Goal: Task Accomplishment & Management: Use online tool/utility

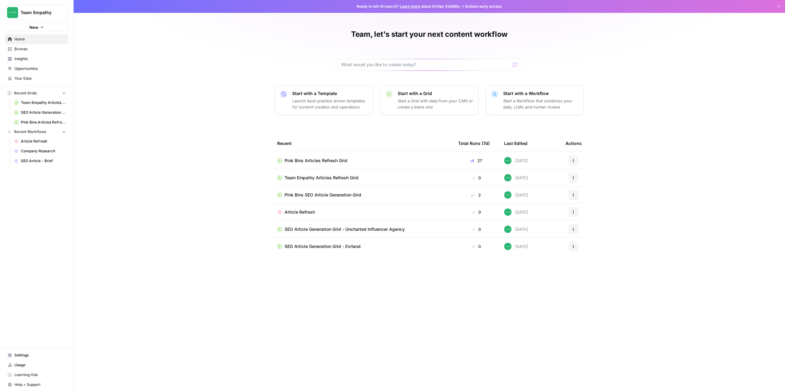
click at [23, 48] on span "Browse" at bounding box center [39, 49] width 51 height 6
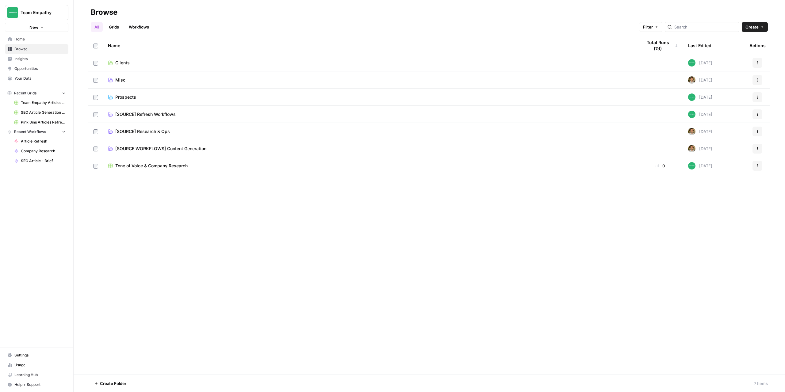
click at [128, 98] on span "Prospects" at bounding box center [125, 97] width 21 height 6
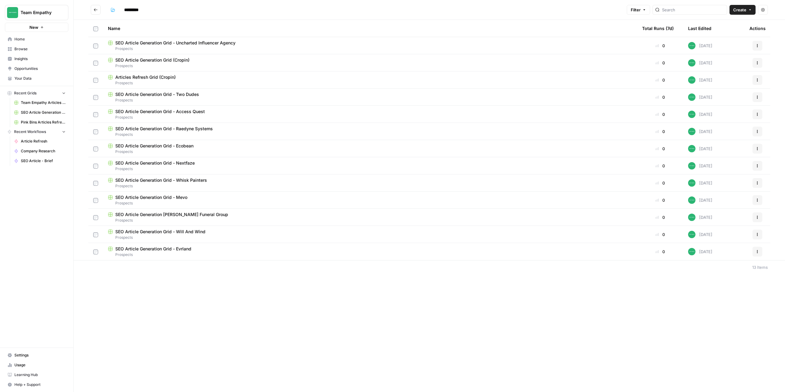
click at [756, 44] on icon "button" at bounding box center [758, 46] width 4 height 4
click at [733, 62] on span "Duplicate" at bounding box center [730, 60] width 49 height 6
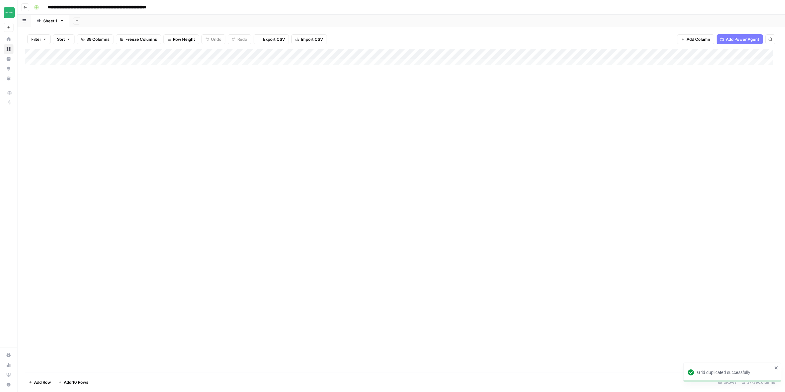
click at [165, 5] on input "**********" at bounding box center [117, 7] width 144 height 10
drag, startPoint x: 110, startPoint y: 8, endPoint x: 187, endPoint y: 11, distance: 76.4
click at [187, 11] on input "**********" at bounding box center [117, 7] width 144 height 10
type input "**********"
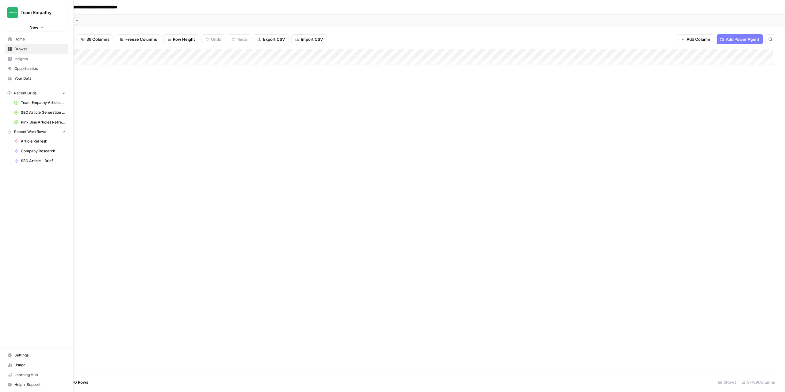
click at [26, 80] on span "Your Data" at bounding box center [39, 79] width 51 height 6
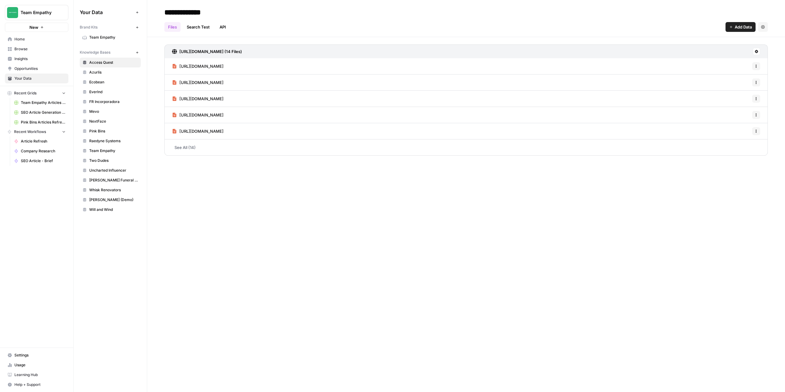
click at [746, 28] on span "Add Data" at bounding box center [743, 27] width 17 height 6
click at [713, 42] on span "Upload Files" at bounding box center [720, 41] width 56 height 6
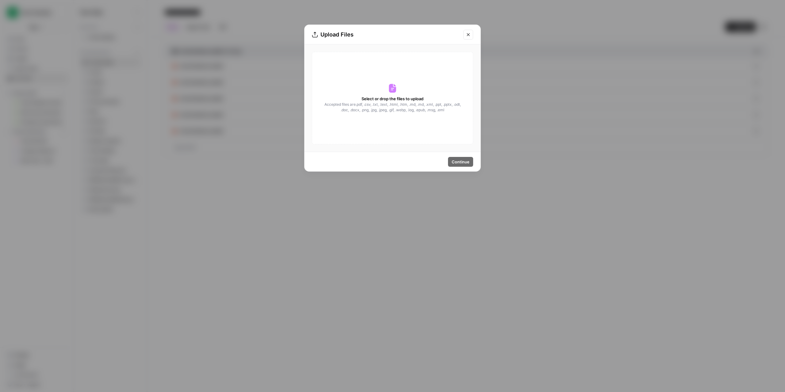
click at [470, 39] on button "Close modal" at bounding box center [468, 35] width 10 height 10
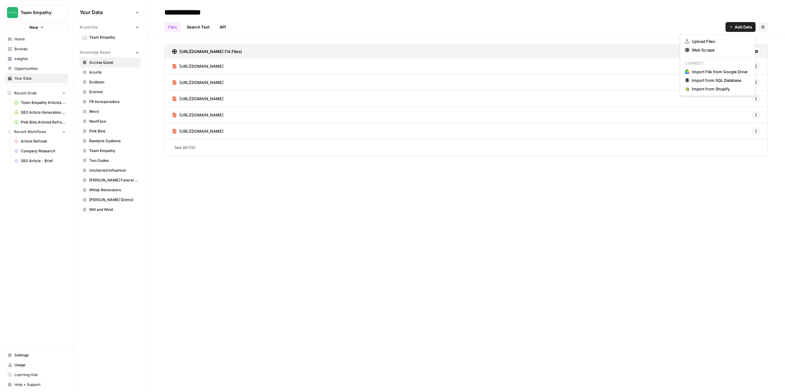
click at [727, 25] on button "Add Data" at bounding box center [741, 27] width 30 height 10
click at [711, 51] on span "Web Scrape" at bounding box center [720, 50] width 56 height 6
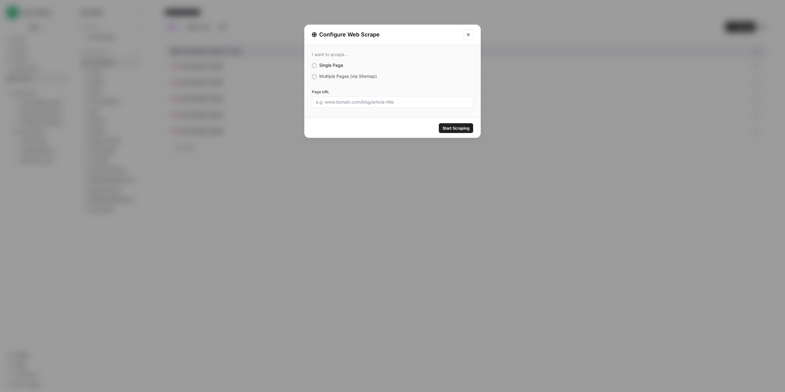
click at [325, 78] on span "Multiple Pages (via Sitemap)" at bounding box center [348, 76] width 58 height 5
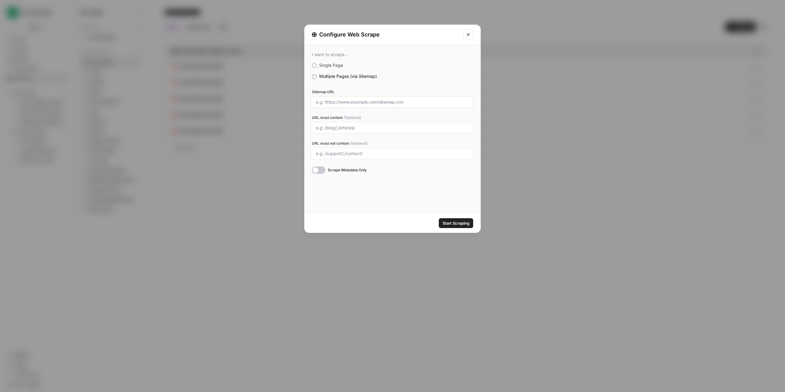
click at [346, 104] on input "Sitemap URL" at bounding box center [392, 102] width 153 height 6
paste input "https://www.renovatorstore.com.au/"
type input "https://www.renovatorstore.com.au/sitemap.xml"
click at [321, 172] on div at bounding box center [318, 170] width 13 height 7
click at [454, 224] on span "Start Scraping" at bounding box center [456, 223] width 27 height 6
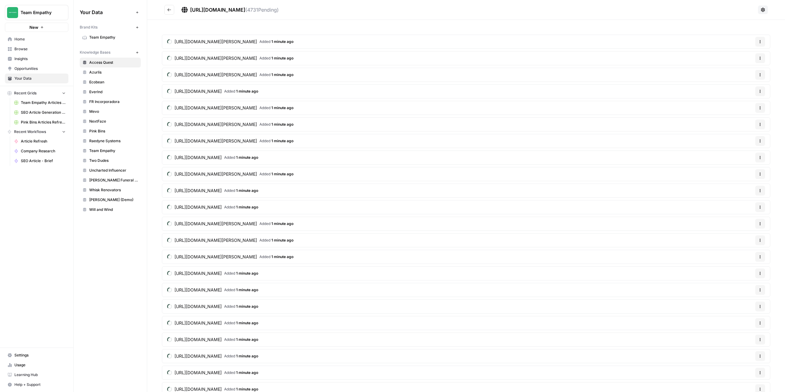
click at [169, 11] on icon "Go back" at bounding box center [169, 10] width 4 height 4
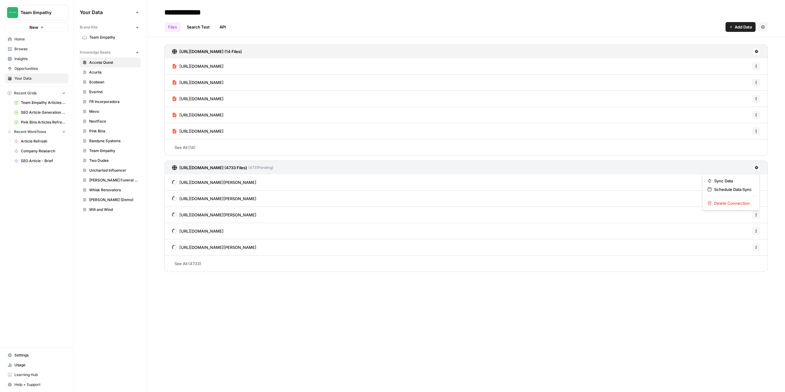
click at [758, 169] on icon at bounding box center [757, 168] width 4 height 4
click at [728, 203] on span "Delete Connection" at bounding box center [733, 203] width 38 height 6
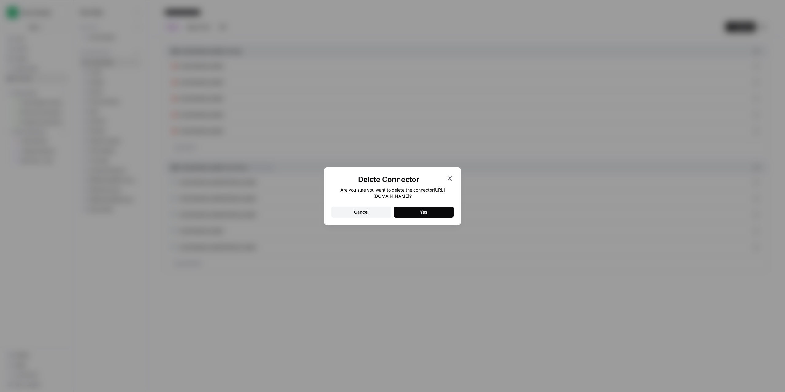
click at [438, 212] on button "Yes" at bounding box center [424, 212] width 60 height 11
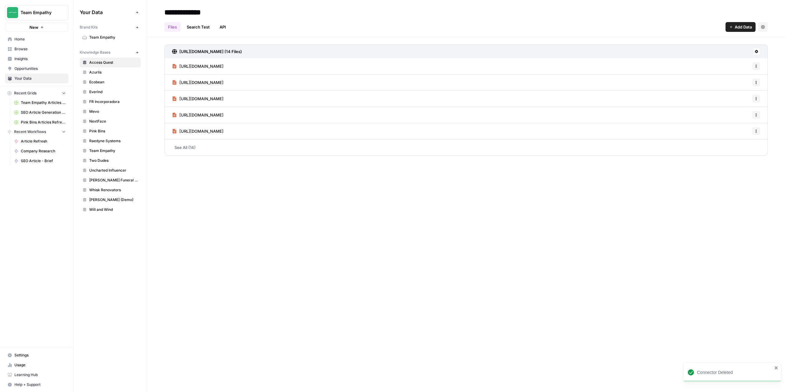
click at [336, 247] on div "**********" at bounding box center [466, 196] width 638 height 392
click at [138, 55] on button "New" at bounding box center [136, 52] width 7 height 7
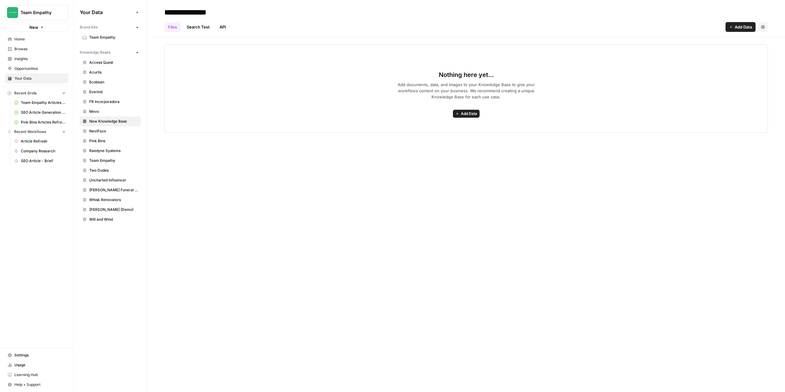
type input "**********"
click at [298, 183] on div "**********" at bounding box center [466, 196] width 638 height 392
click at [737, 26] on span "Add Data" at bounding box center [743, 27] width 17 height 6
click at [700, 52] on span "Web Scrape" at bounding box center [720, 50] width 56 height 6
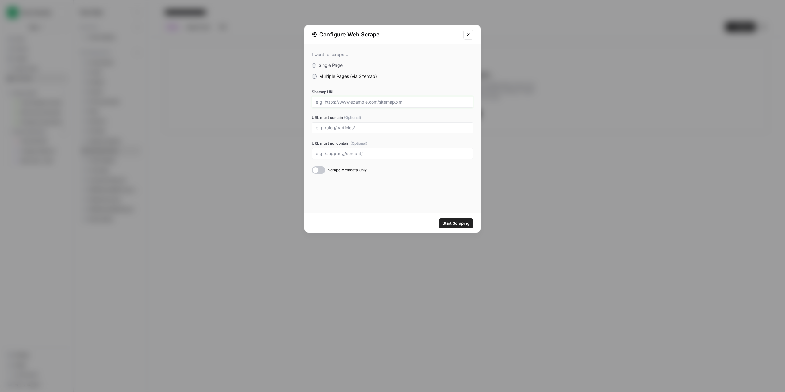
click at [347, 102] on input "Sitemap URL" at bounding box center [392, 102] width 153 height 6
paste input "https://www.renovatorstore.com.au/blog"
type input "https://www.renovatorstore.com.au/sitemap.xml"
click at [340, 131] on div at bounding box center [392, 127] width 161 height 11
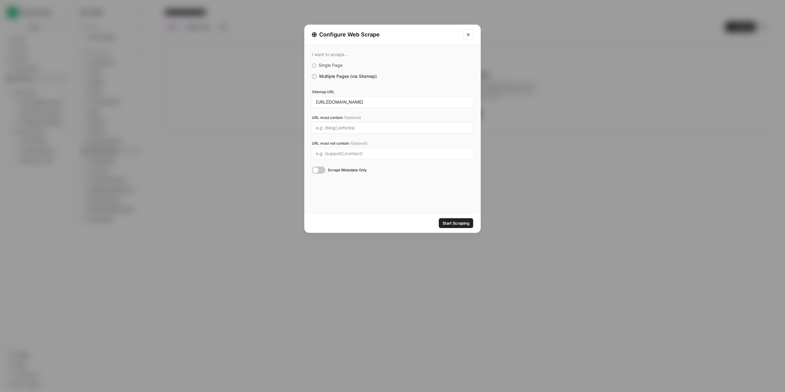
click at [364, 128] on input "URL must contain (Optional)" at bounding box center [392, 128] width 153 height 6
click at [364, 128] on input "/blog" at bounding box center [392, 128] width 153 height 6
type input "/blog"
click at [321, 168] on div at bounding box center [318, 170] width 13 height 7
click at [456, 227] on button "Start Scraping" at bounding box center [456, 223] width 34 height 10
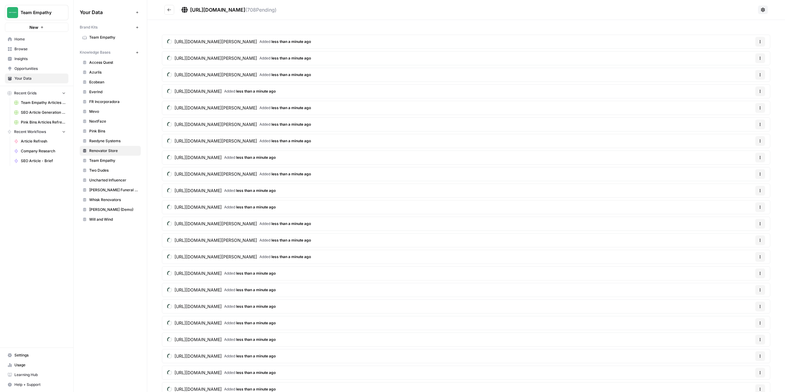
click at [27, 48] on span "Browse" at bounding box center [39, 49] width 51 height 6
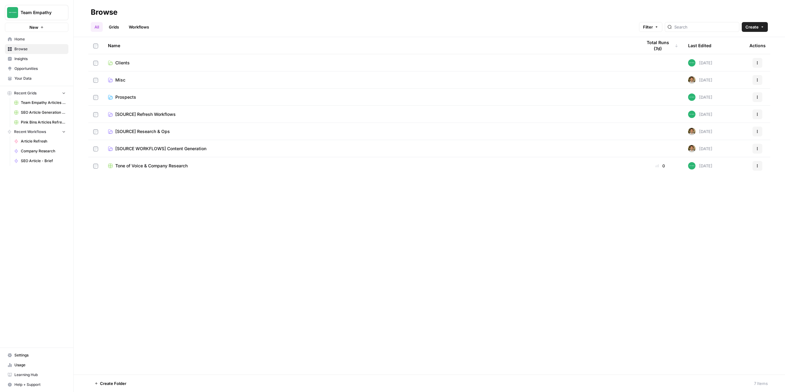
click at [120, 103] on td "Prospects" at bounding box center [370, 97] width 534 height 17
click at [120, 99] on span "Prospects" at bounding box center [125, 97] width 21 height 6
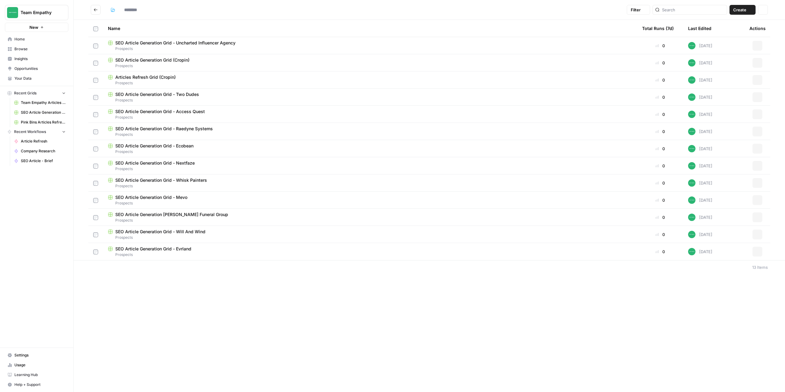
type input "*********"
click at [154, 265] on span "SEO Article Generation Grid - Renovator Store" at bounding box center [161, 266] width 93 height 6
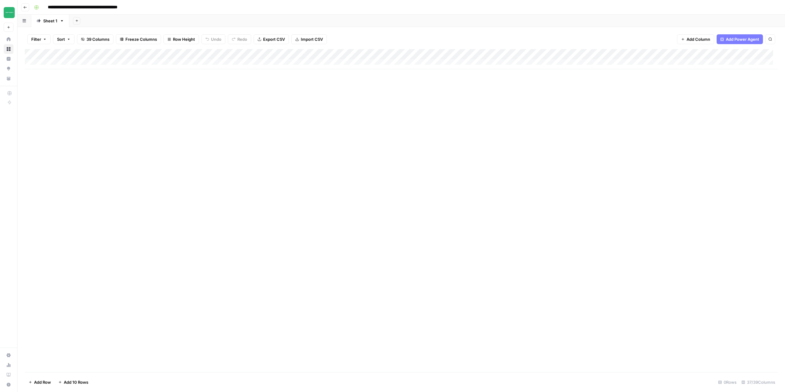
click at [50, 63] on div "Add Column" at bounding box center [401, 59] width 753 height 20
click at [55, 72] on div "Add Column" at bounding box center [401, 64] width 753 height 31
click at [53, 85] on div "Add Column" at bounding box center [401, 69] width 753 height 41
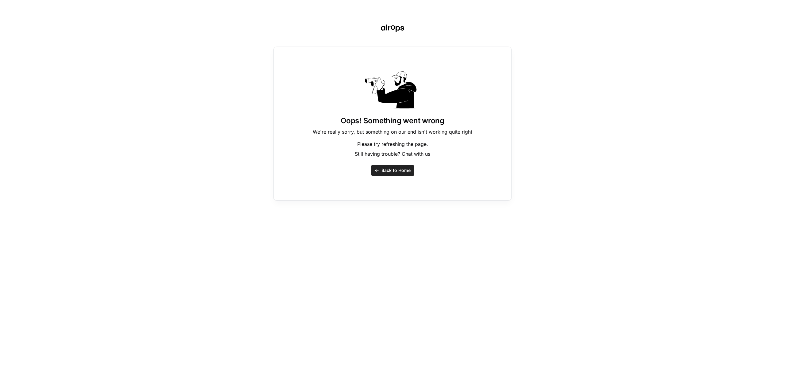
click at [390, 171] on span "Back to Home" at bounding box center [396, 170] width 29 height 6
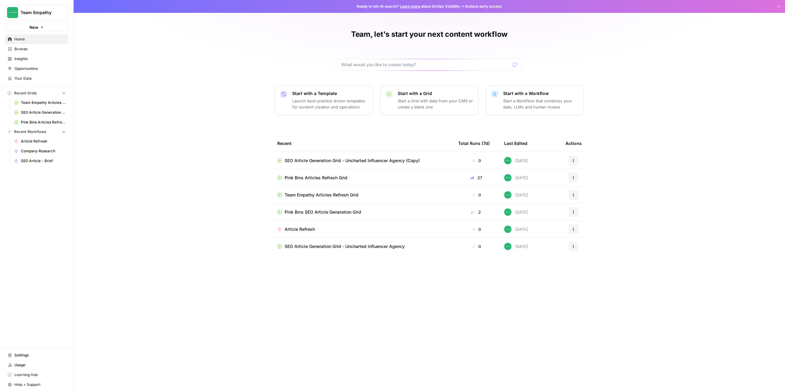
click at [21, 77] on span "Your Data" at bounding box center [39, 79] width 51 height 6
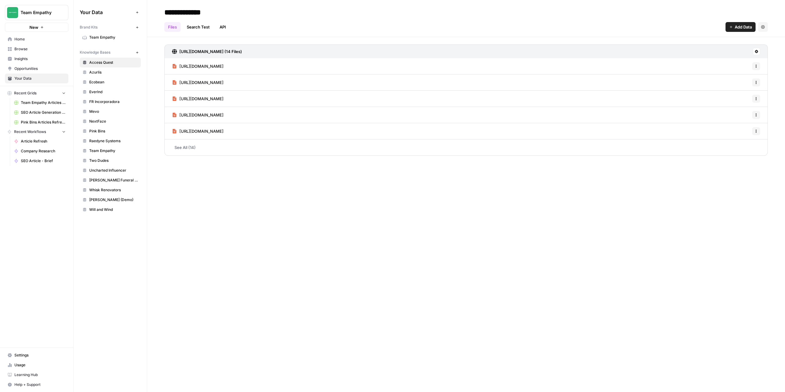
click at [54, 23] on button "New" at bounding box center [36, 27] width 63 height 9
click at [56, 16] on button "Team Empathy" at bounding box center [36, 12] width 63 height 15
click at [22, 64] on span "Cohort 4" at bounding box center [59, 66] width 81 height 6
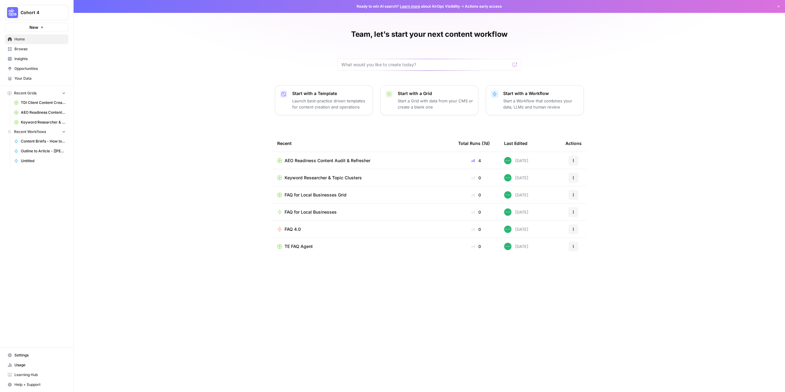
click at [30, 52] on link "Browse" at bounding box center [36, 49] width 63 height 10
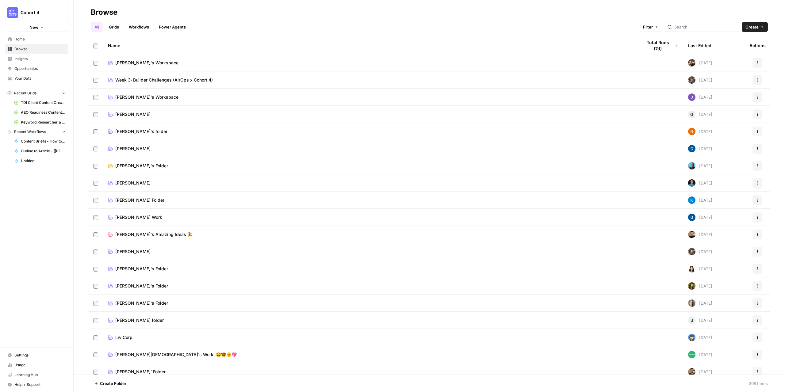
click at [21, 40] on span "Home" at bounding box center [39, 39] width 51 height 6
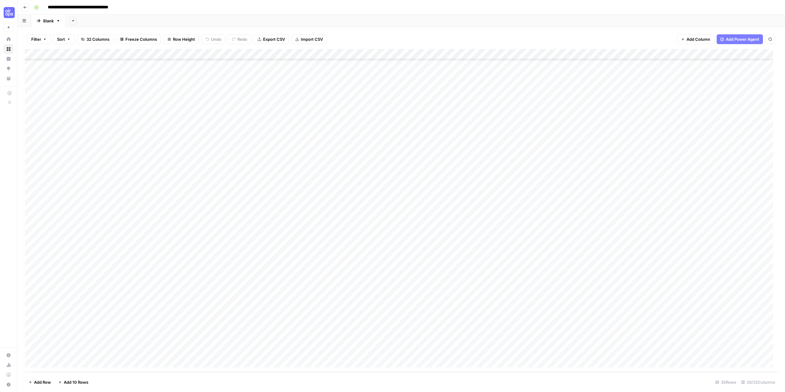
scroll to position [67, 0]
click at [80, 314] on div "Add Column" at bounding box center [401, 210] width 753 height 323
click at [494, 310] on div "Add Column" at bounding box center [401, 210] width 753 height 323
click at [613, 311] on div "Add Column" at bounding box center [401, 210] width 753 height 323
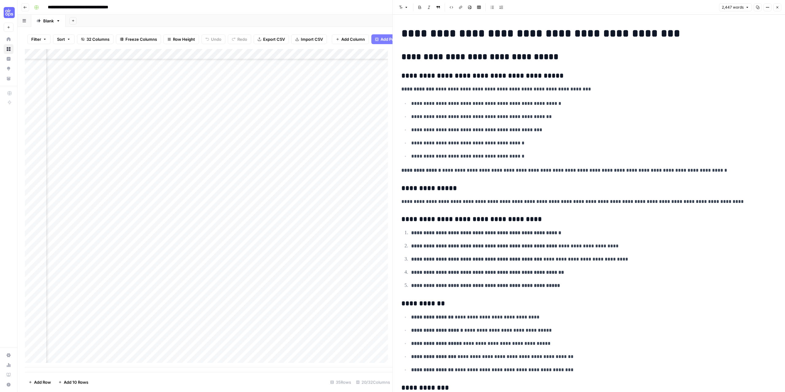
scroll to position [67, 667]
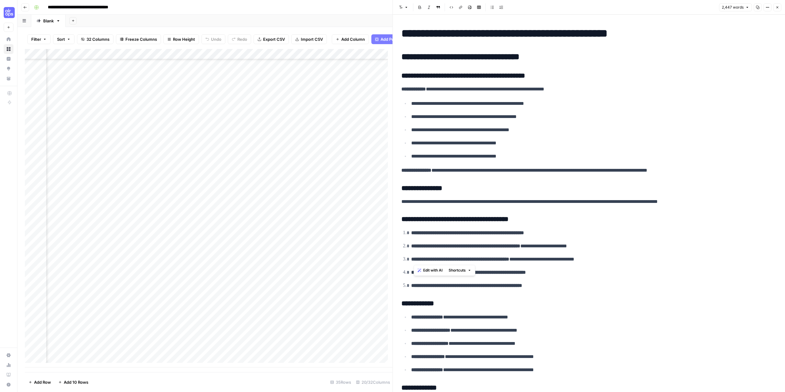
drag, startPoint x: 415, startPoint y: 260, endPoint x: 536, endPoint y: 261, distance: 121.1
click at [509, 261] on strong "**********" at bounding box center [460, 259] width 98 height 5
copy strong "**********"
click at [509, 262] on strong "**********" at bounding box center [460, 259] width 98 height 5
click at [526, 274] on strong "**********" at bounding box center [468, 272] width 115 height 5
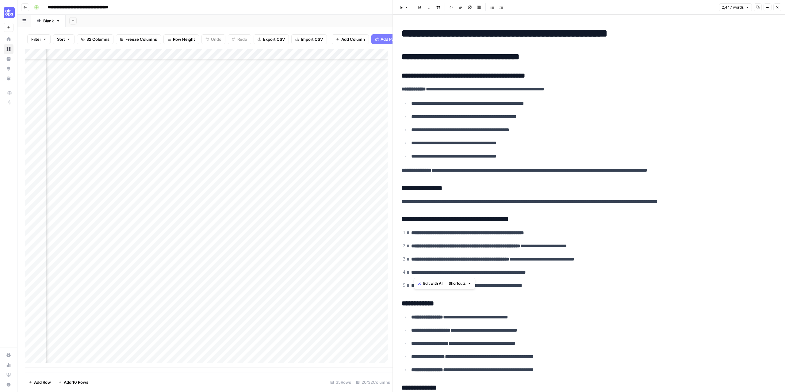
drag, startPoint x: 552, startPoint y: 274, endPoint x: 413, endPoint y: 274, distance: 138.6
click at [413, 274] on strong "**********" at bounding box center [468, 272] width 115 height 5
copy strong "**********"
drag, startPoint x: 414, startPoint y: 286, endPoint x: 548, endPoint y: 287, distance: 134.0
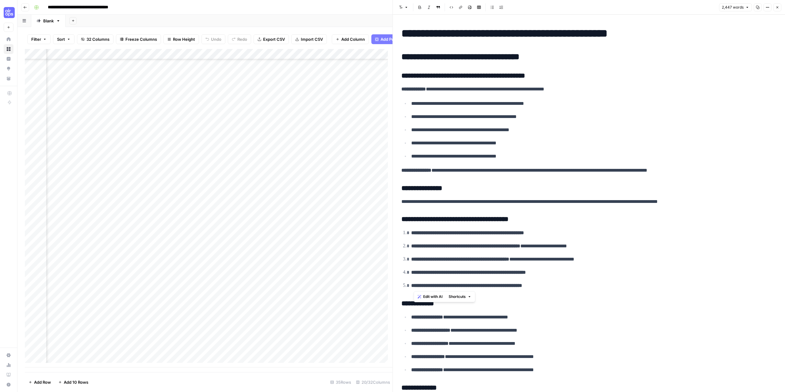
click at [522, 287] on strong "**********" at bounding box center [466, 285] width 111 height 5
copy strong "**********"
click at [490, 251] on ol "**********" at bounding box center [588, 259] width 375 height 61
drag, startPoint x: 402, startPoint y: 202, endPoint x: 708, endPoint y: 199, distance: 305.8
click at [709, 199] on p "**********" at bounding box center [586, 202] width 370 height 8
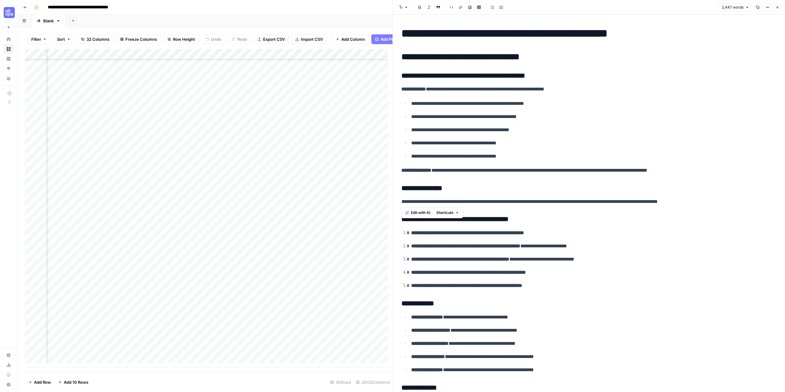
copy p "**********"
click at [502, 268] on ol "**********" at bounding box center [588, 259] width 375 height 61
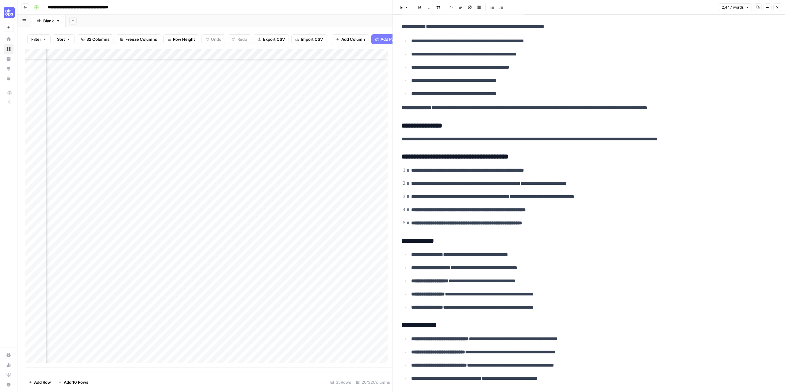
scroll to position [92, 0]
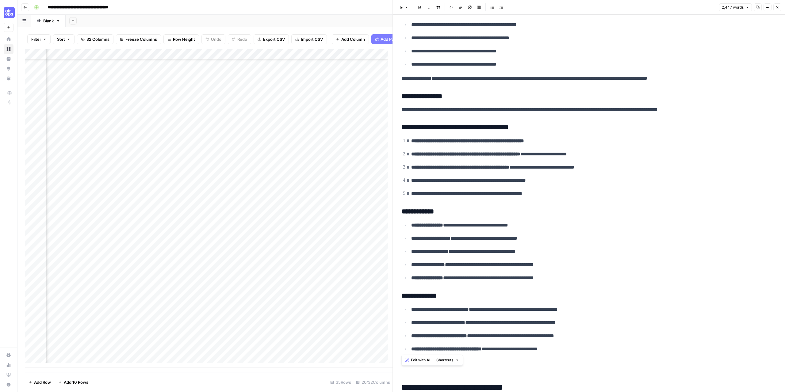
drag, startPoint x: 400, startPoint y: 211, endPoint x: 611, endPoint y: 351, distance: 253.3
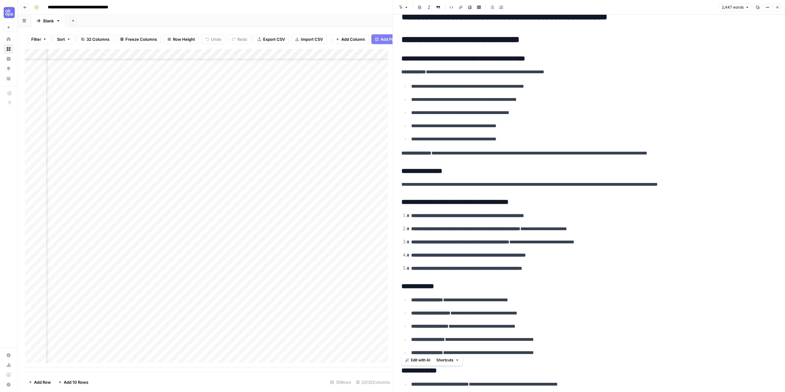
scroll to position [0, 0]
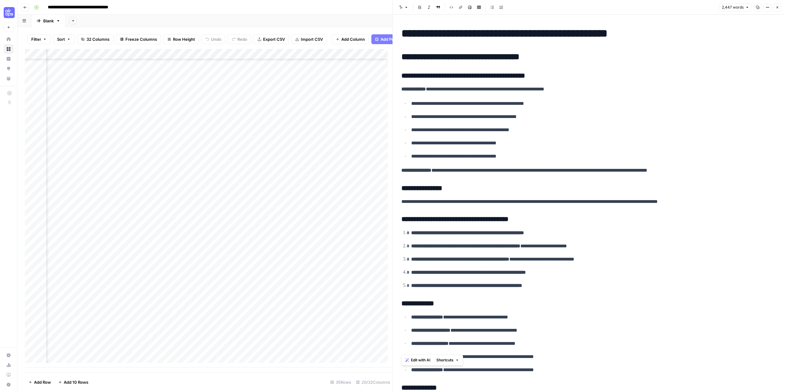
click at [446, 85] on p "**********" at bounding box center [586, 89] width 370 height 8
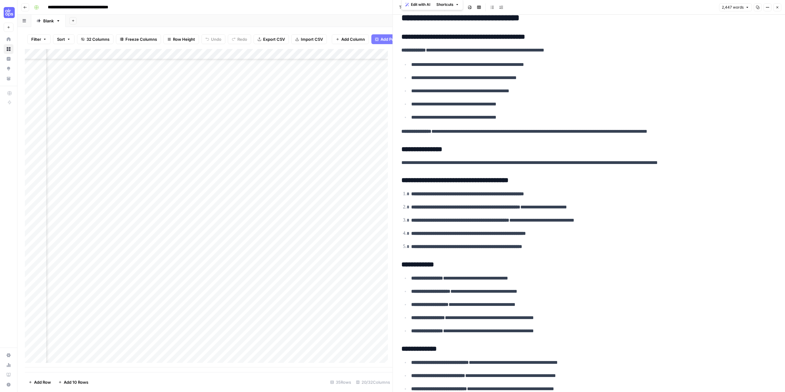
scroll to position [133, 0]
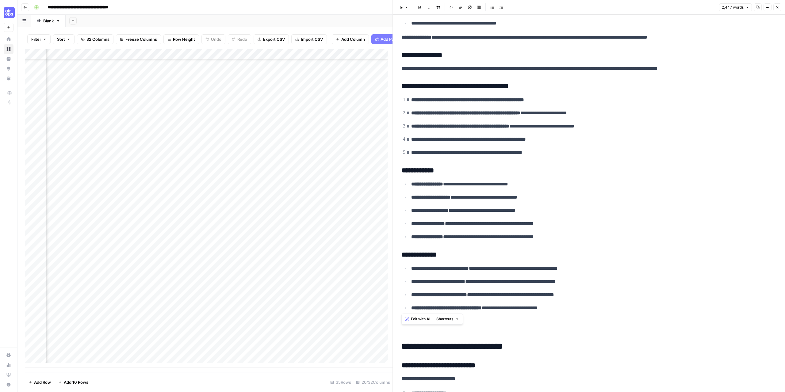
drag, startPoint x: 403, startPoint y: 56, endPoint x: 624, endPoint y: 316, distance: 341.5
copy div "**********"
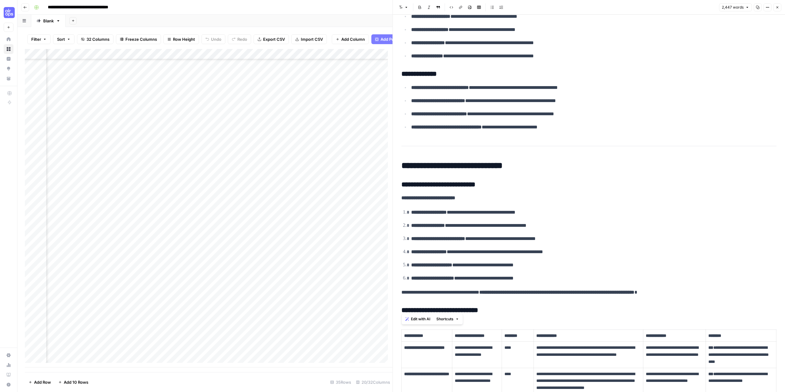
scroll to position [317, 0]
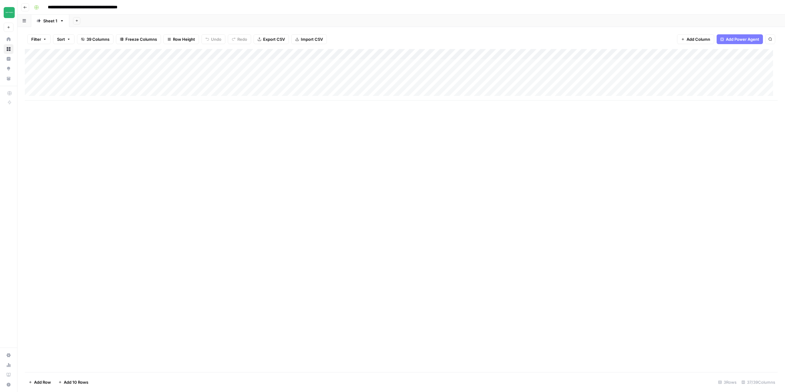
click at [65, 65] on div "Add Column" at bounding box center [401, 75] width 753 height 52
click at [69, 77] on div "Add Column" at bounding box center [401, 75] width 753 height 52
click at [70, 76] on div "Add Column" at bounding box center [401, 75] width 753 height 52
click at [78, 84] on div "Add Column" at bounding box center [401, 75] width 753 height 52
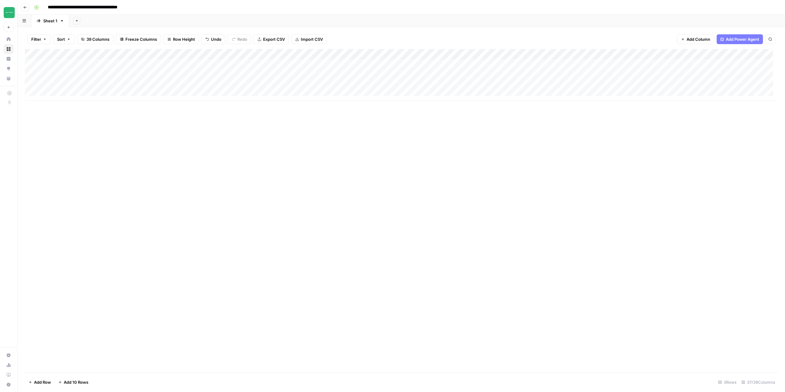
click at [408, 86] on div "Add Column" at bounding box center [401, 75] width 753 height 52
click at [413, 33] on p at bounding box center [588, 31] width 375 height 8
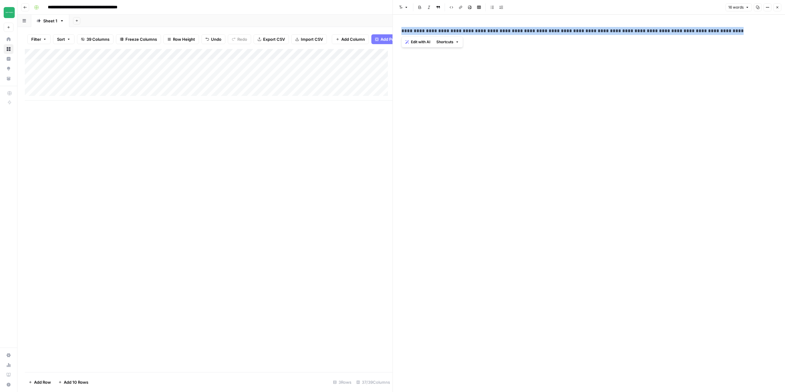
drag, startPoint x: 713, startPoint y: 30, endPoint x: 519, endPoint y: 49, distance: 194.4
click at [393, 38] on div "**********" at bounding box center [589, 196] width 393 height 392
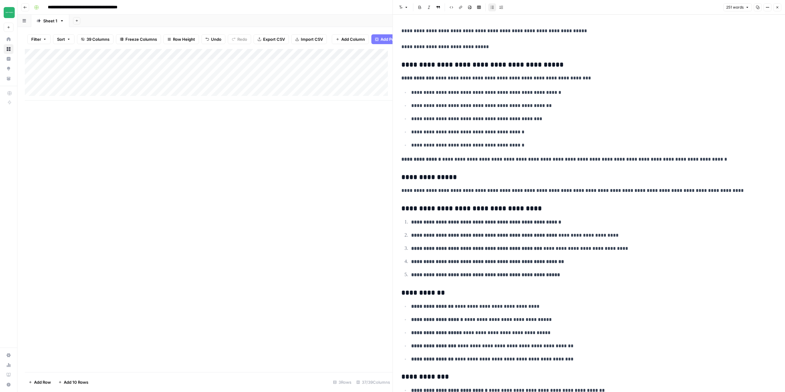
click at [535, 135] on p "**********" at bounding box center [591, 132] width 361 height 8
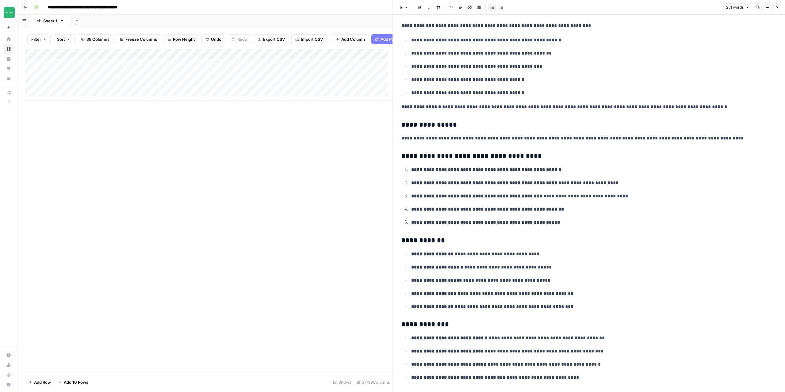
scroll to position [67, 0]
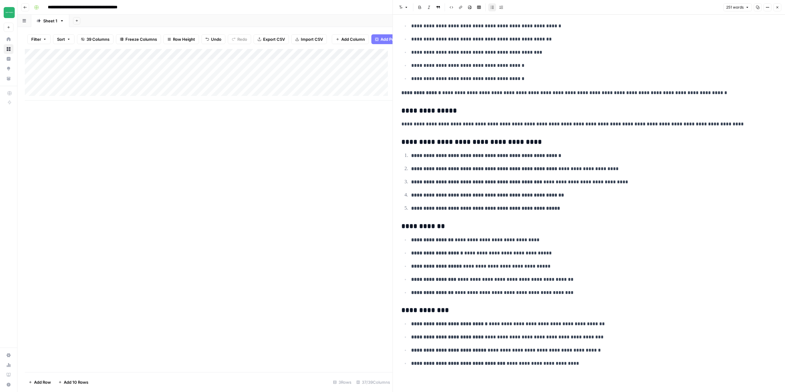
click at [780, 11] on button "Close" at bounding box center [777, 7] width 8 height 8
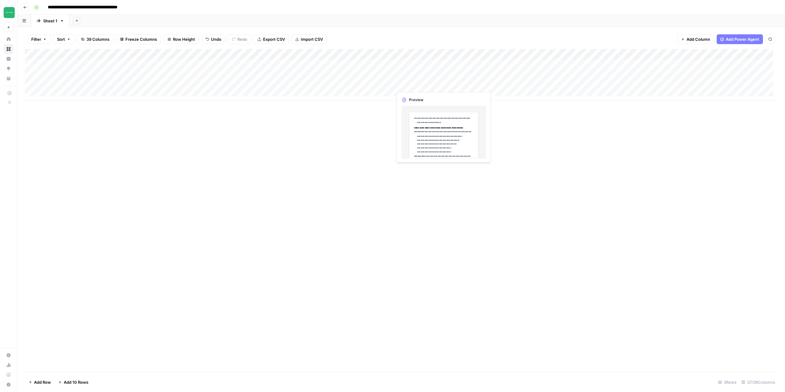
click at [431, 71] on div "Add Column" at bounding box center [401, 75] width 753 height 52
click at [422, 84] on div "Add Column" at bounding box center [401, 75] width 753 height 52
click at [421, 75] on div "Add Column" at bounding box center [401, 75] width 753 height 52
click at [421, 63] on div "Add Column" at bounding box center [401, 75] width 753 height 52
drag, startPoint x: 381, startPoint y: 133, endPoint x: 299, endPoint y: 125, distance: 82.2
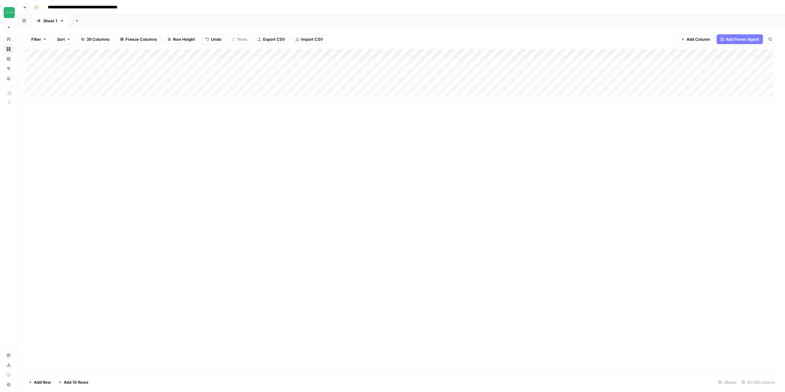
click at [381, 133] on div "Add Column" at bounding box center [401, 210] width 753 height 323
click at [129, 66] on div "Add Column" at bounding box center [401, 75] width 753 height 52
type textarea "**********"
click at [129, 70] on div "Add Column" at bounding box center [401, 75] width 753 height 52
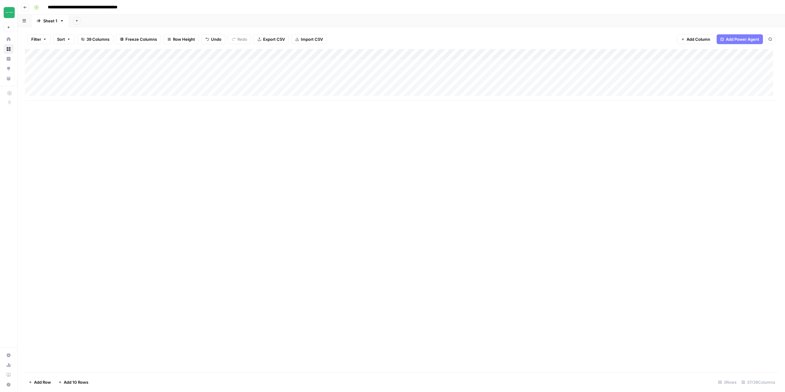
click at [189, 68] on div "Add Column" at bounding box center [401, 75] width 753 height 52
click at [141, 78] on div "Add Column" at bounding box center [401, 75] width 753 height 52
click at [155, 64] on div "Add Column" at bounding box center [401, 75] width 753 height 52
drag, startPoint x: 161, startPoint y: 68, endPoint x: 162, endPoint y: 87, distance: 19.4
click at [159, 87] on div "Add Column" at bounding box center [401, 75] width 753 height 52
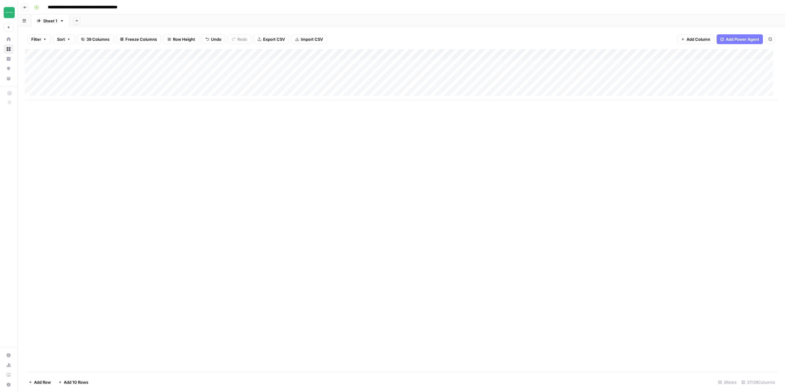
click at [191, 66] on div "Add Column" at bounding box center [401, 75] width 753 height 52
drag, startPoint x: 216, startPoint y: 69, endPoint x: 212, endPoint y: 85, distance: 16.3
click at [212, 85] on div "Add Column" at bounding box center [401, 75] width 753 height 52
click at [267, 54] on div "Add Column" at bounding box center [401, 75] width 753 height 52
click at [246, 107] on span "Configure Inputs" at bounding box center [255, 106] width 54 height 6
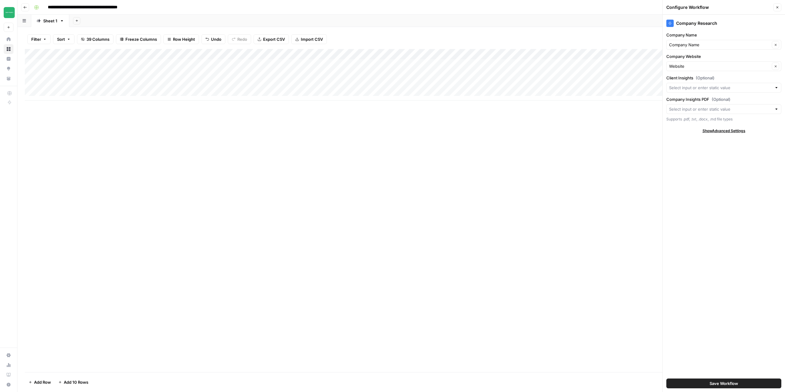
click at [250, 63] on div "Add Column" at bounding box center [401, 75] width 753 height 52
click at [615, 53] on div "Add Column" at bounding box center [401, 75] width 753 height 52
click at [572, 106] on span "Configure Inputs" at bounding box center [583, 106] width 54 height 6
click at [778, 8] on icon "button" at bounding box center [777, 7] width 2 height 2
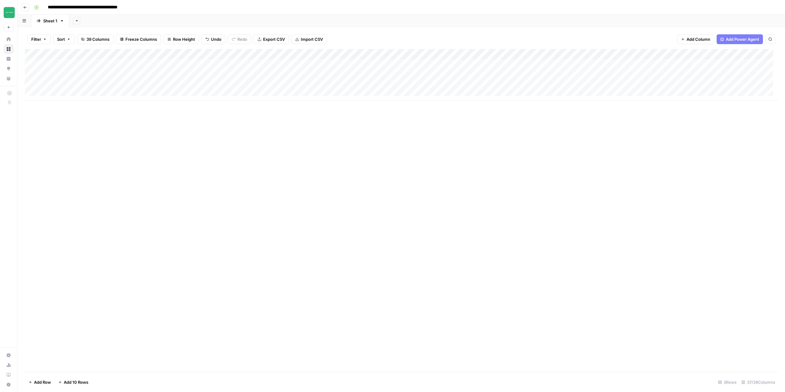
click at [470, 63] on div "Add Column" at bounding box center [401, 75] width 753 height 52
paste textarea "**********"
type textarea "**********"
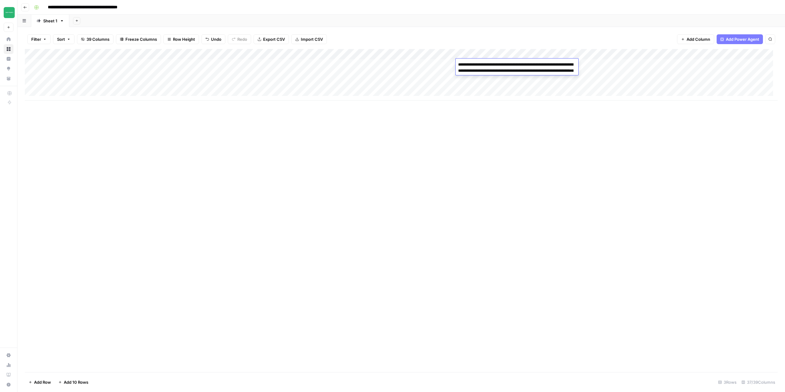
click at [561, 199] on div "Add Column" at bounding box center [401, 210] width 753 height 323
drag, startPoint x: 541, startPoint y: 78, endPoint x: 540, endPoint y: 84, distance: 5.9
click at [540, 84] on div "Add Column" at bounding box center [401, 75] width 753 height 52
click at [531, 180] on div "Add Column" at bounding box center [401, 210] width 753 height 323
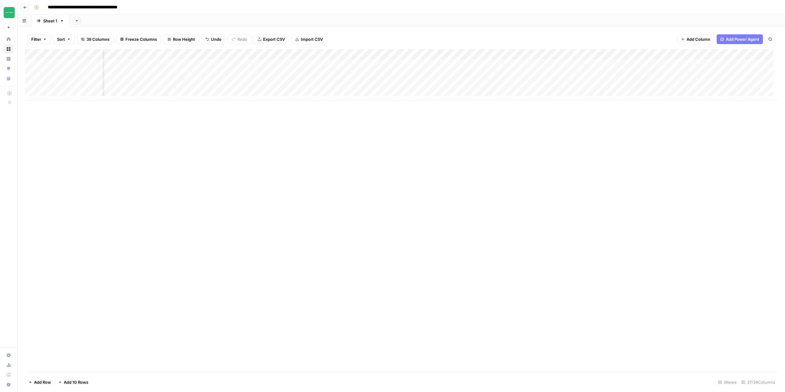
click at [577, 55] on div "Add Column" at bounding box center [401, 75] width 753 height 52
click at [566, 106] on span "Configure Inputs" at bounding box center [573, 106] width 54 height 6
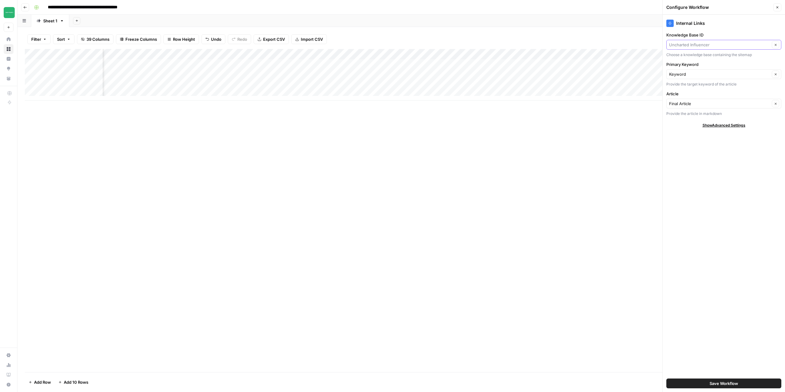
click at [723, 44] on input "Knowledge Base ID" at bounding box center [719, 45] width 101 height 6
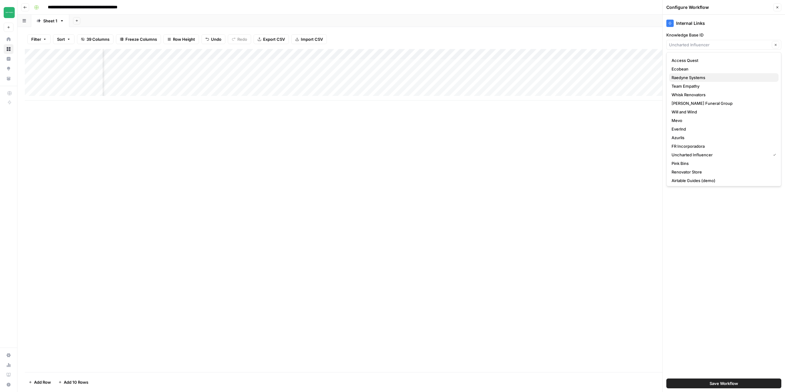
scroll to position [26, 0]
click at [699, 172] on span "Renovator Store" at bounding box center [723, 171] width 102 height 6
type input "Renovator Store"
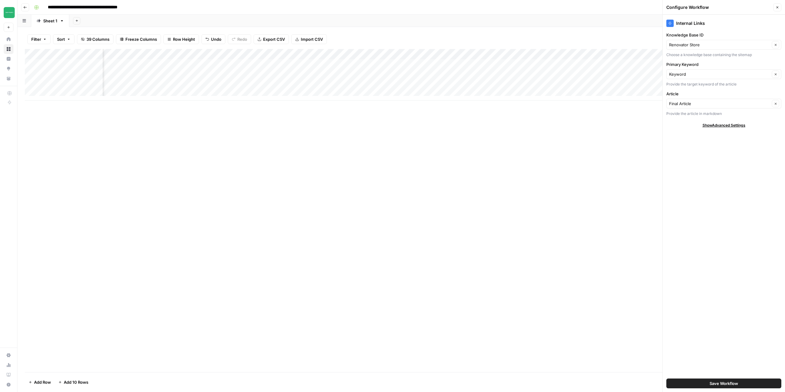
click at [726, 380] on button "Save Workflow" at bounding box center [723, 384] width 115 height 10
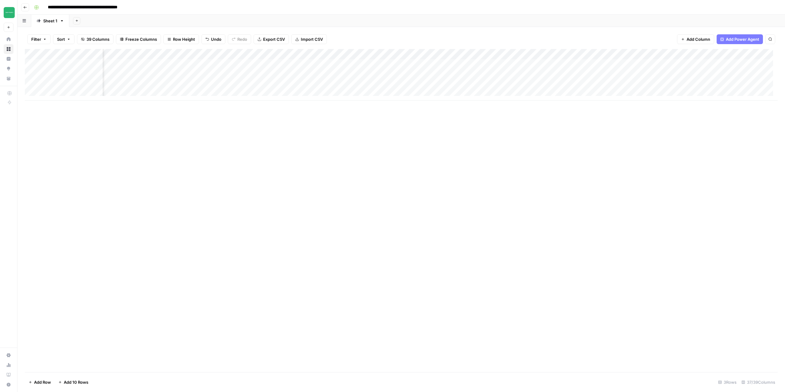
scroll to position [0, 0]
click at [256, 194] on div "Add Column" at bounding box center [401, 210] width 753 height 323
click at [372, 56] on div "Add Column" at bounding box center [401, 75] width 753 height 52
click at [334, 106] on span "Configure Inputs" at bounding box center [339, 106] width 54 height 6
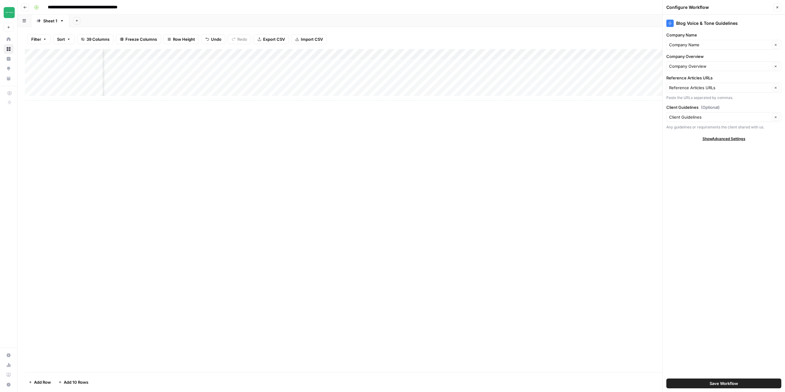
scroll to position [0, 279]
click at [307, 64] on div "Add Column" at bounding box center [401, 75] width 753 height 52
click at [456, 53] on div "Add Column" at bounding box center [401, 75] width 753 height 52
click at [438, 107] on span "Configure Inputs" at bounding box center [444, 106] width 54 height 6
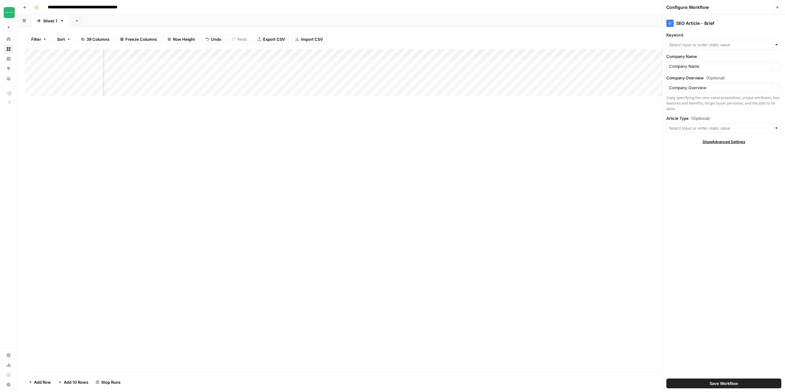
type input "Keyword"
type input "Article Type"
click at [326, 64] on div "Add Column" at bounding box center [401, 75] width 753 height 52
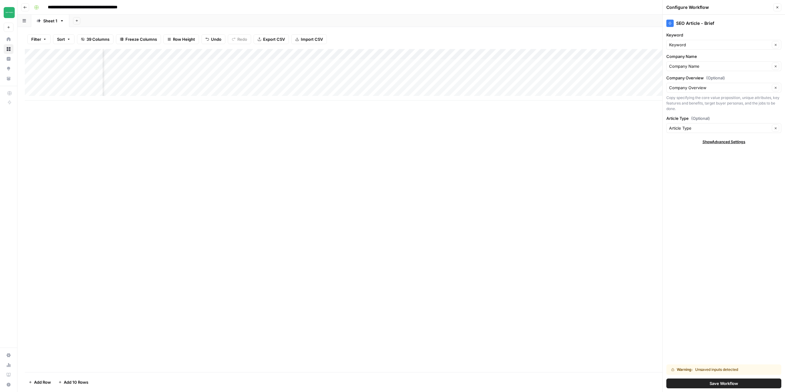
click at [372, 53] on div "Add Column" at bounding box center [401, 75] width 753 height 52
click at [359, 105] on span "Configure Inputs" at bounding box center [365, 106] width 54 height 6
type input "Website"
click at [354, 65] on div "Add Column" at bounding box center [401, 75] width 753 height 52
click at [72, 65] on div "Add Column" at bounding box center [401, 75] width 753 height 52
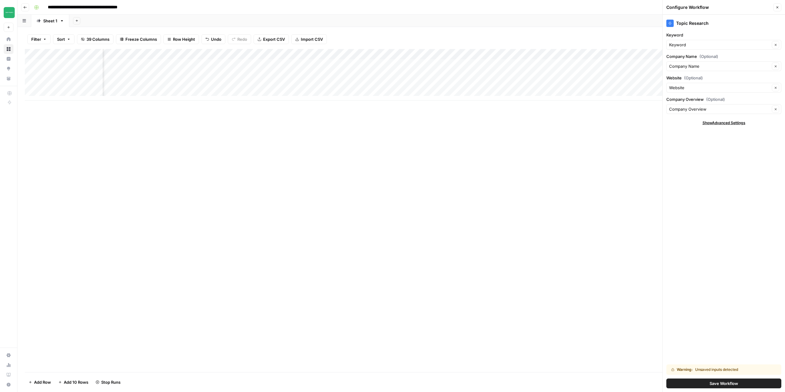
click at [72, 65] on div "Add Column" at bounding box center [401, 75] width 753 height 52
drag, startPoint x: 117, startPoint y: 64, endPoint x: 34, endPoint y: 62, distance: 83.5
click at [34, 62] on body "**********" at bounding box center [392, 196] width 785 height 392
click at [115, 64] on textarea "**********" at bounding box center [99, 64] width 106 height 9
click at [123, 63] on textarea "**********" at bounding box center [99, 64] width 106 height 9
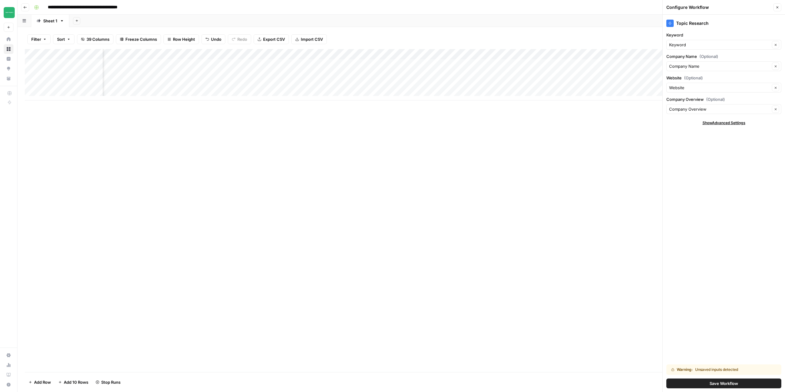
click at [66, 77] on div "Add Column" at bounding box center [401, 75] width 753 height 52
click at [69, 86] on div "Add Column" at bounding box center [401, 75] width 753 height 52
click at [75, 63] on div "Add Column" at bounding box center [401, 75] width 753 height 52
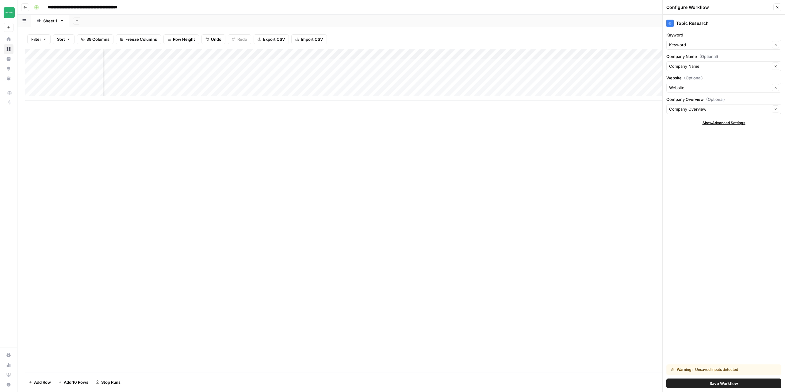
click at [75, 63] on div "Add Column" at bounding box center [401, 75] width 753 height 52
click at [378, 65] on div "Add Column" at bounding box center [401, 75] width 753 height 52
click at [84, 65] on div "Add Column" at bounding box center [401, 75] width 753 height 52
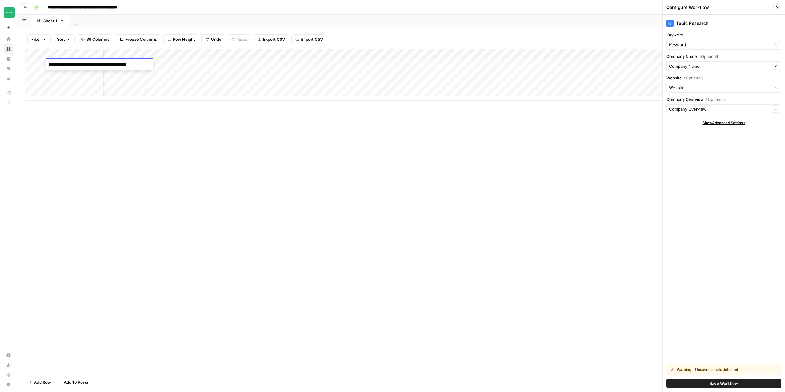
click at [126, 66] on textarea "**********" at bounding box center [99, 64] width 106 height 9
type textarea "**********"
drag, startPoint x: 178, startPoint y: 181, endPoint x: 82, endPoint y: 120, distance: 113.9
click at [178, 181] on div "Add Column" at bounding box center [401, 210] width 753 height 323
click at [78, 75] on div "Add Column" at bounding box center [401, 75] width 753 height 52
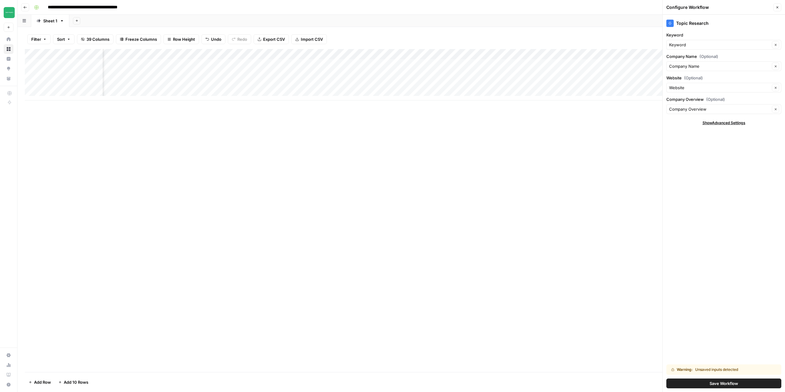
click at [78, 75] on div "Add Column" at bounding box center [401, 75] width 753 height 52
click at [85, 76] on textarea "**********" at bounding box center [106, 75] width 121 height 9
type textarea "**********"
click at [89, 143] on div "Add Column" at bounding box center [401, 210] width 753 height 323
click at [66, 86] on div "Add Column" at bounding box center [401, 75] width 753 height 52
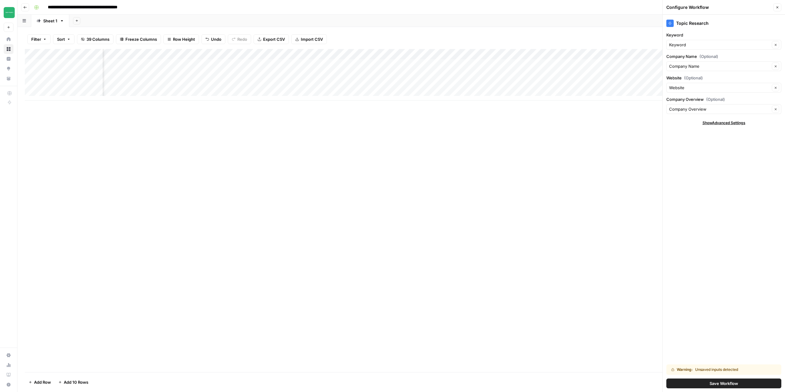
click at [66, 86] on div "Add Column" at bounding box center [401, 75] width 753 height 52
click at [94, 84] on textarea "**********" at bounding box center [104, 85] width 116 height 9
type textarea "**********"
click at [148, 163] on div "Add Column" at bounding box center [401, 210] width 753 height 323
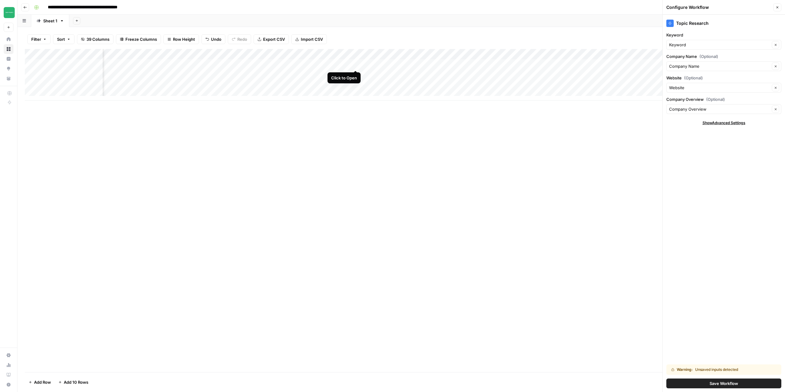
click at [354, 64] on div "Add Column" at bounding box center [401, 75] width 753 height 52
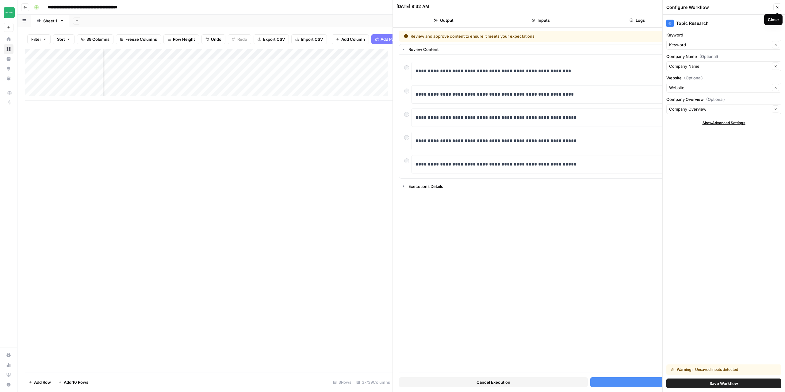
click at [778, 8] on icon "button" at bounding box center [777, 7] width 2 height 2
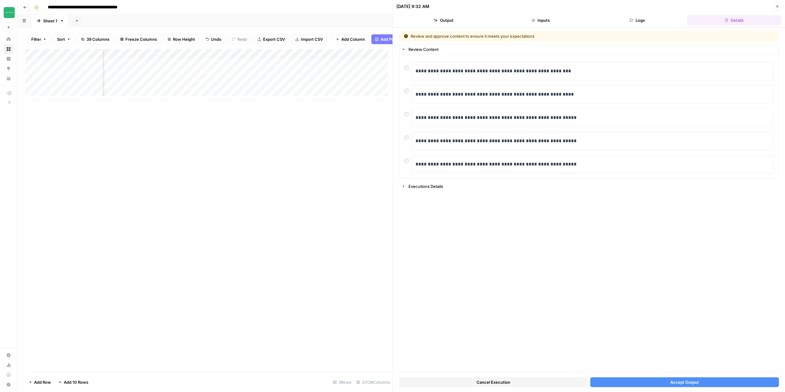
click at [776, 8] on icon "button" at bounding box center [778, 7] width 4 height 4
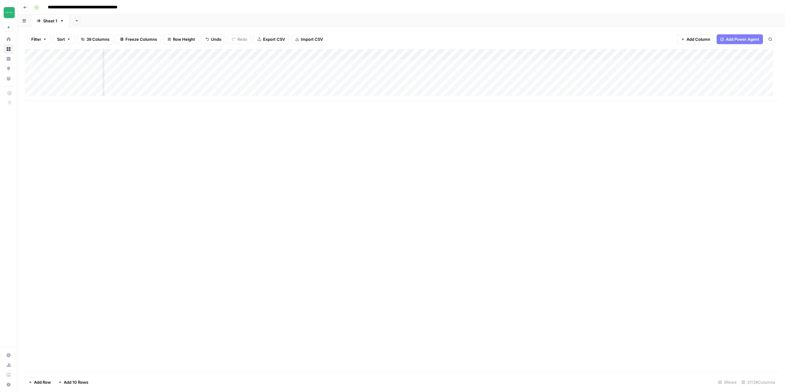
click at [356, 62] on div "Add Column" at bounding box center [401, 75] width 753 height 52
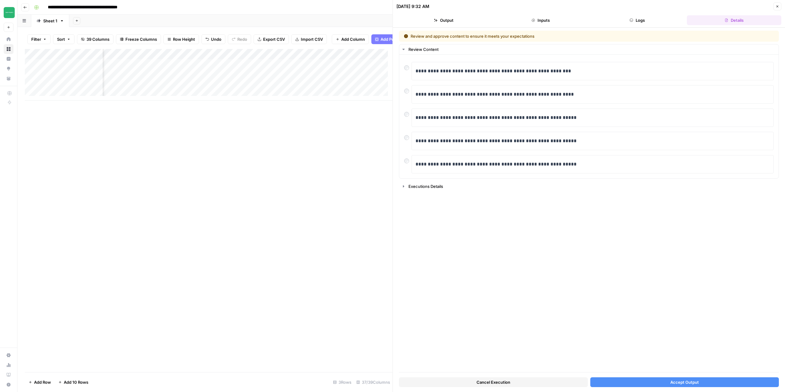
click at [497, 383] on span "Cancel Execution" at bounding box center [494, 382] width 34 height 6
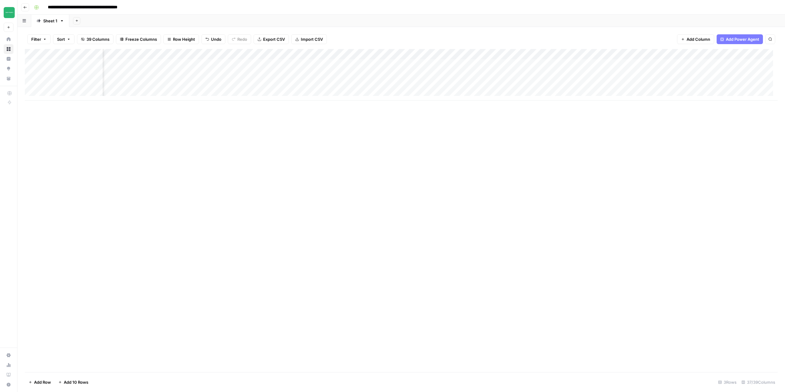
scroll to position [0, 609]
click at [376, 64] on div "Add Column" at bounding box center [401, 75] width 753 height 52
click at [484, 66] on div "Add Column" at bounding box center [401, 75] width 753 height 52
click at [475, 55] on div "Add Column" at bounding box center [401, 75] width 753 height 52
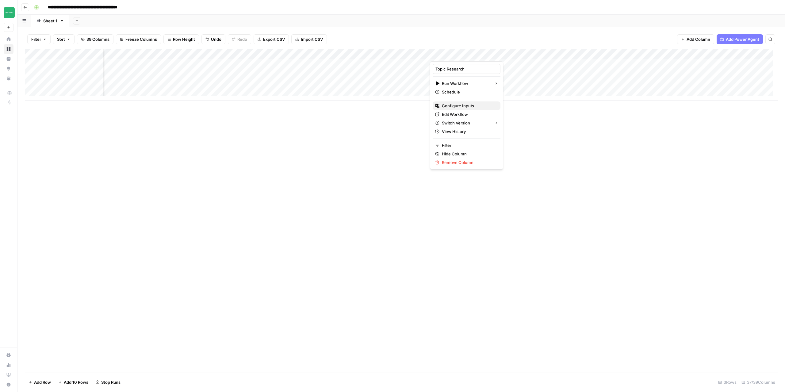
click at [454, 108] on span "Configure Inputs" at bounding box center [469, 106] width 54 height 6
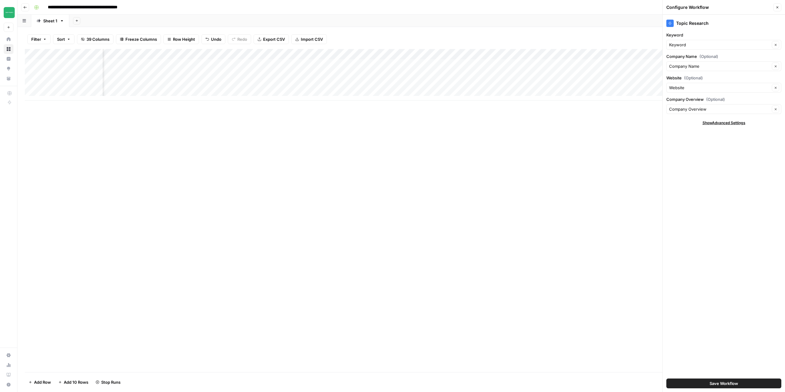
click at [777, 9] on icon "button" at bounding box center [778, 8] width 4 height 4
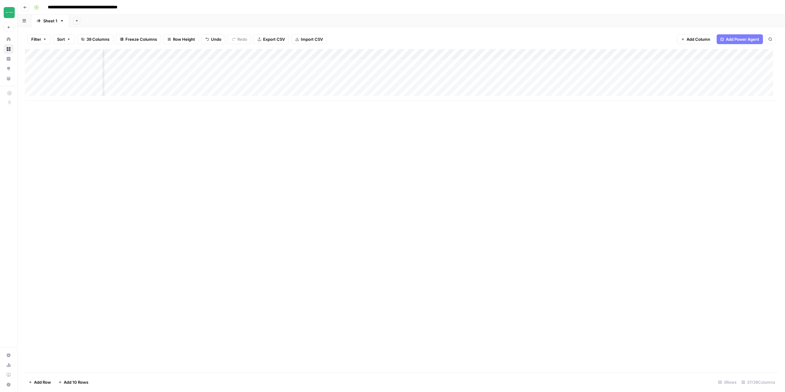
scroll to position [0, 871]
click at [395, 55] on div "Add Column" at bounding box center [401, 75] width 753 height 52
click at [380, 108] on span "Configure Inputs" at bounding box center [382, 106] width 54 height 6
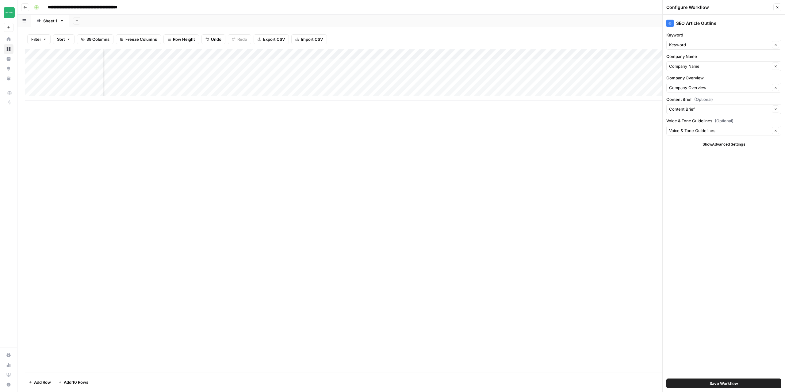
click at [395, 54] on div "Add Column" at bounding box center [401, 75] width 753 height 52
click at [526, 168] on div "Add Column" at bounding box center [401, 210] width 753 height 323
click at [396, 54] on div "Add Column" at bounding box center [401, 75] width 753 height 52
click at [383, 109] on button "Configure Inputs" at bounding box center [380, 106] width 68 height 9
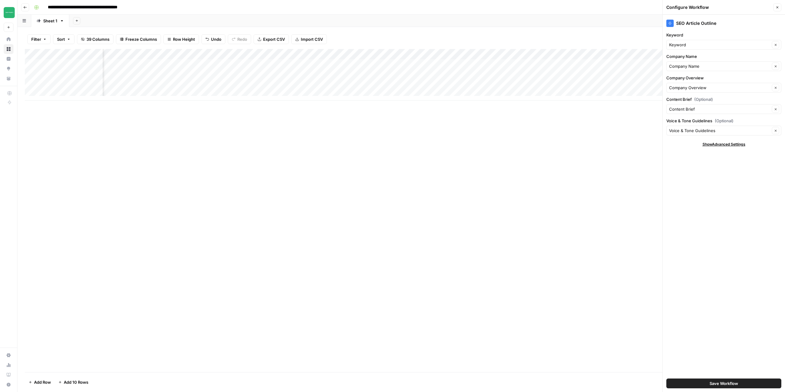
click at [779, 10] on button "Close" at bounding box center [777, 7] width 8 height 8
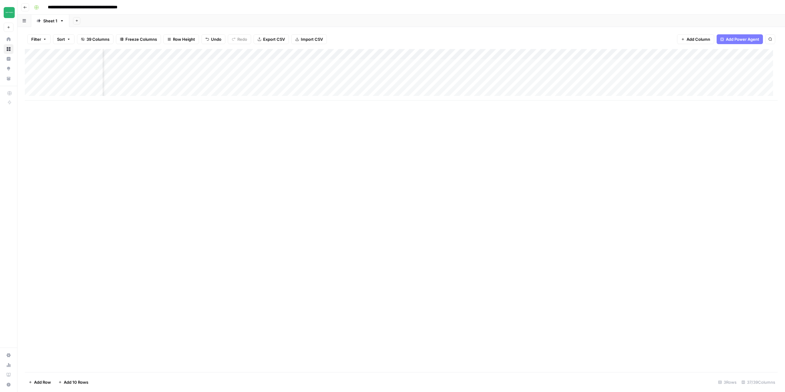
scroll to position [0, 624]
click at [361, 64] on div "Add Column" at bounding box center [401, 75] width 753 height 52
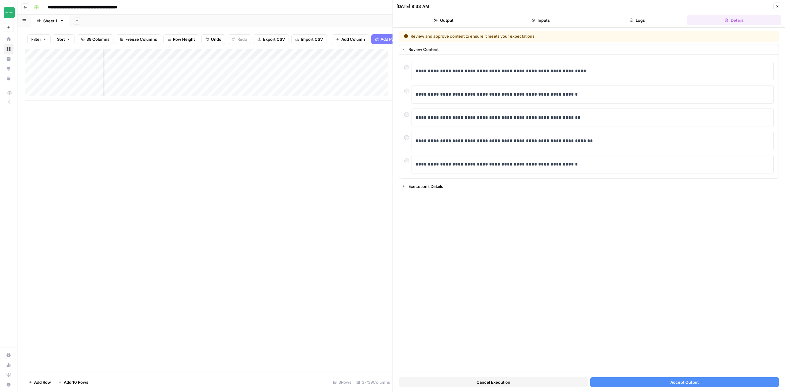
click at [633, 383] on button "Accept Output" at bounding box center [684, 383] width 189 height 10
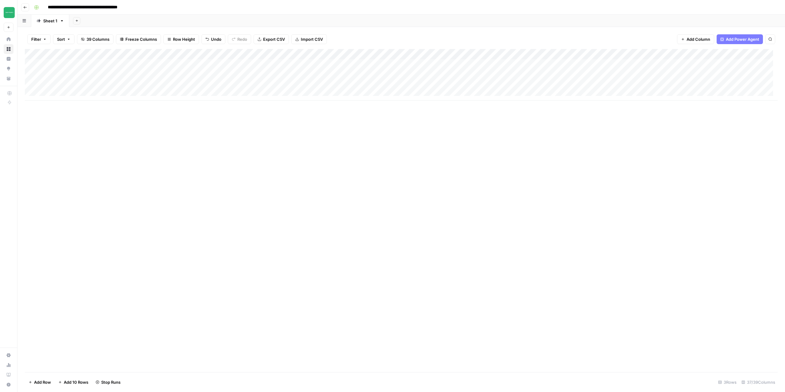
scroll to position [0, 23]
click at [312, 68] on div "Add Column" at bounding box center [401, 75] width 753 height 52
drag, startPoint x: 313, startPoint y: 68, endPoint x: 312, endPoint y: 82, distance: 14.1
click at [312, 82] on div "Add Column" at bounding box center [401, 75] width 753 height 52
click at [366, 64] on div "Add Column" at bounding box center [401, 75] width 753 height 52
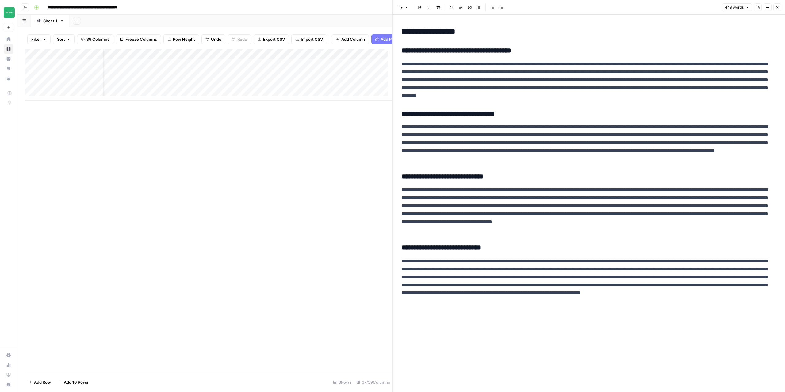
click at [297, 75] on div "Add Column" at bounding box center [209, 75] width 368 height 52
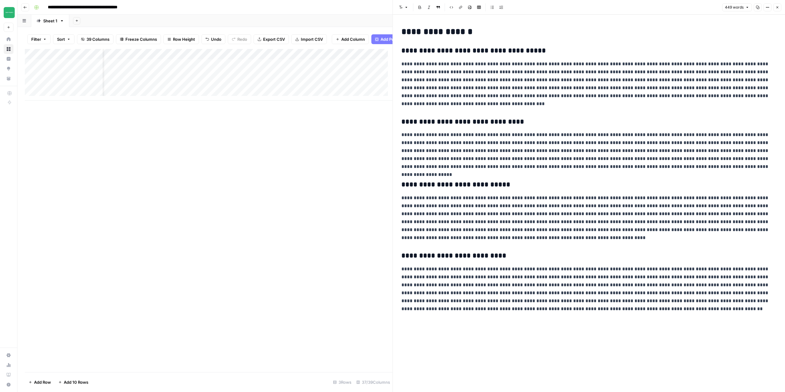
click at [297, 70] on div "Add Column" at bounding box center [209, 75] width 368 height 52
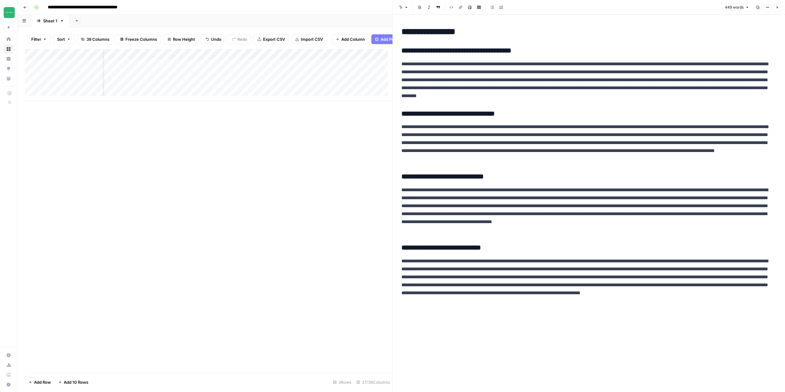
drag, startPoint x: 313, startPoint y: 73, endPoint x: 351, endPoint y: 89, distance: 40.4
click at [313, 88] on div "Add Column" at bounding box center [209, 75] width 368 height 52
drag, startPoint x: 779, startPoint y: 8, endPoint x: 725, endPoint y: 17, distance: 54.4
click at [779, 8] on button "Close" at bounding box center [777, 7] width 8 height 8
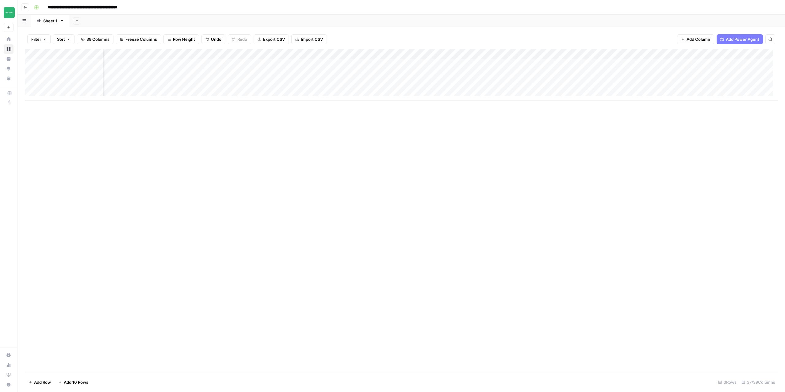
scroll to position [0, 88]
click at [350, 186] on div "Add Column" at bounding box center [401, 210] width 753 height 323
click at [230, 80] on div "Add Column" at bounding box center [401, 75] width 753 height 52
click at [224, 62] on div "Add Column" at bounding box center [401, 75] width 753 height 52
drag, startPoint x: 248, startPoint y: 69, endPoint x: 241, endPoint y: 83, distance: 15.6
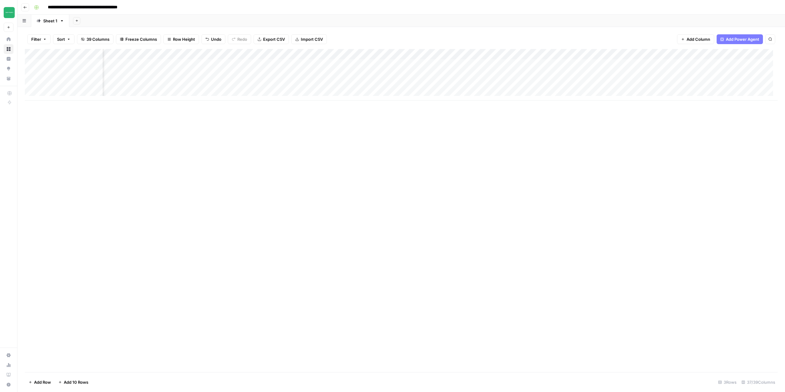
click at [241, 83] on div "Add Column" at bounding box center [401, 75] width 753 height 52
click at [236, 135] on div "Add Column" at bounding box center [401, 210] width 753 height 323
click at [226, 63] on div "Add Column" at bounding box center [401, 75] width 753 height 52
click at [351, 179] on div "Add Column" at bounding box center [209, 210] width 368 height 323
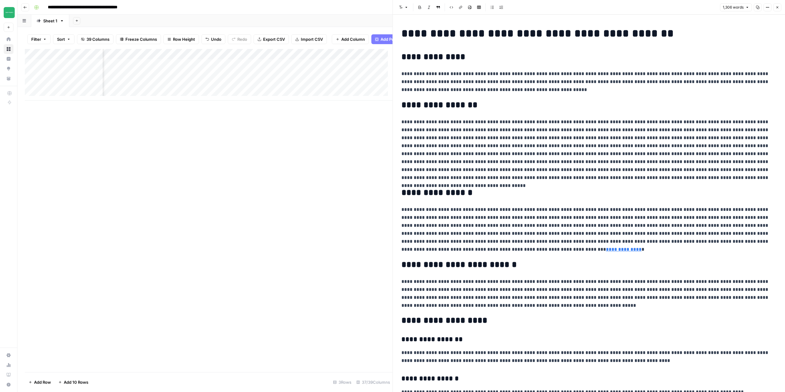
click at [775, 8] on button "Close" at bounding box center [777, 7] width 8 height 8
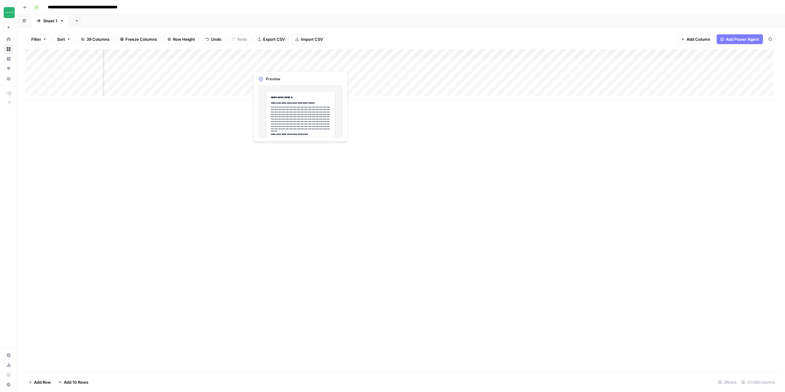
drag, startPoint x: 225, startPoint y: 64, endPoint x: 278, endPoint y: 65, distance: 52.8
click at [278, 65] on div "Add Column" at bounding box center [401, 75] width 753 height 52
click at [225, 76] on div "Add Column" at bounding box center [401, 75] width 753 height 52
click at [216, 86] on div "Add Column" at bounding box center [401, 75] width 753 height 52
click at [221, 61] on div "Add Column" at bounding box center [401, 75] width 753 height 52
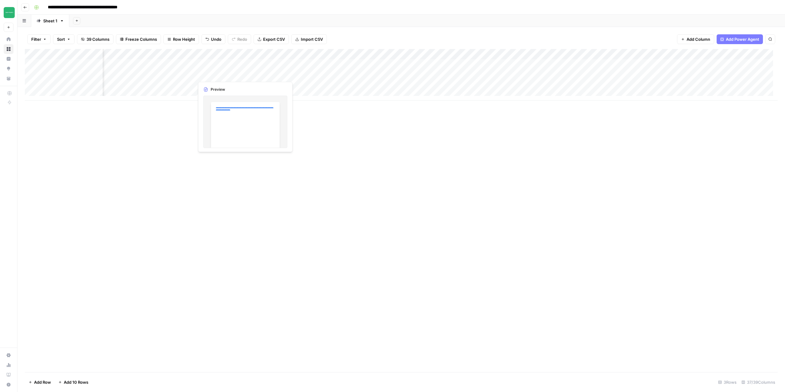
click at [219, 77] on div "Add Column" at bounding box center [401, 75] width 753 height 52
click at [215, 86] on div "Add Column" at bounding box center [401, 75] width 753 height 52
click at [280, 65] on div "Add Column" at bounding box center [401, 75] width 753 height 52
click at [262, 75] on div "Add Column" at bounding box center [401, 75] width 753 height 52
click at [266, 82] on div "Add Column" at bounding box center [401, 75] width 753 height 52
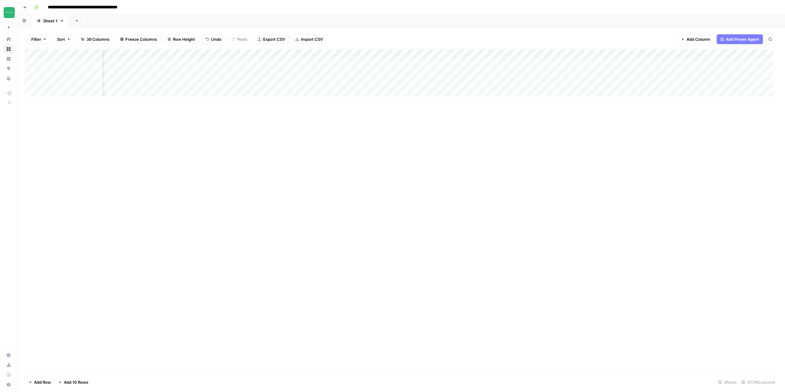
scroll to position [0, 287]
click at [377, 65] on div "Add Column" at bounding box center [401, 75] width 753 height 52
click at [353, 73] on div "Add Column" at bounding box center [401, 75] width 753 height 52
click at [359, 87] on div "Add Column" at bounding box center [401, 75] width 753 height 52
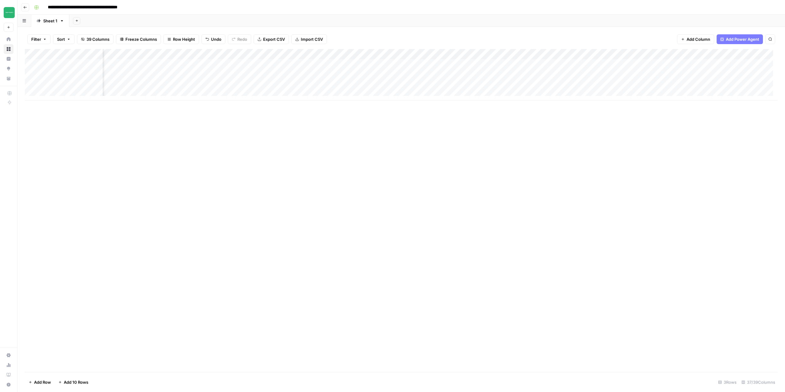
click at [335, 75] on div "Add Column" at bounding box center [401, 75] width 753 height 52
click at [335, 85] on div "Add Column" at bounding box center [401, 75] width 753 height 52
click at [335, 74] on div "Add Column" at bounding box center [401, 75] width 753 height 52
click at [407, 55] on div "Add Column" at bounding box center [401, 75] width 753 height 52
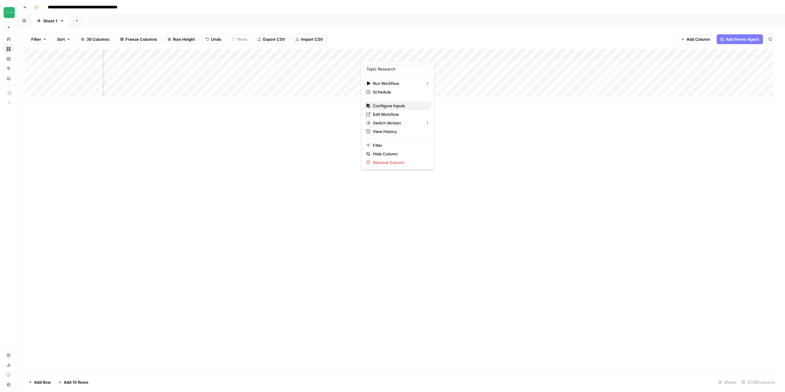
click at [396, 105] on span "Configure Inputs" at bounding box center [400, 106] width 54 height 6
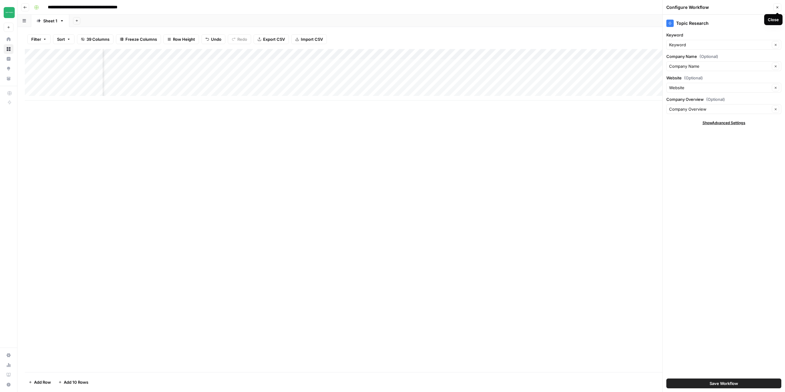
click at [778, 7] on icon "button" at bounding box center [778, 8] width 4 height 4
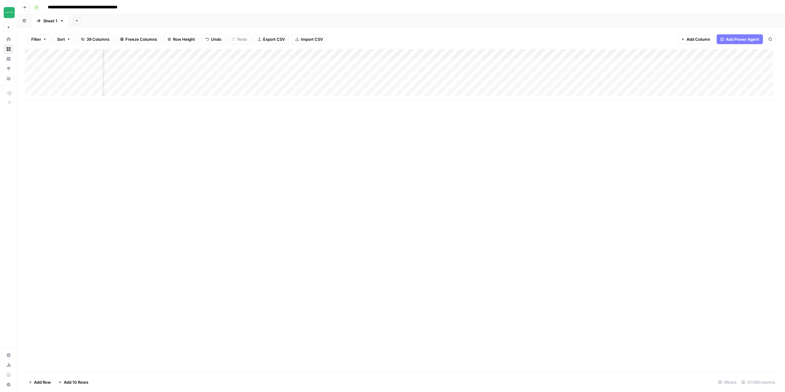
click at [391, 74] on div "Add Column" at bounding box center [401, 75] width 753 height 52
click at [389, 85] on div "Add Column" at bounding box center [401, 75] width 753 height 52
drag, startPoint x: 327, startPoint y: 86, endPoint x: 359, endPoint y: 90, distance: 32.1
click at [327, 86] on div "Add Column" at bounding box center [401, 75] width 753 height 52
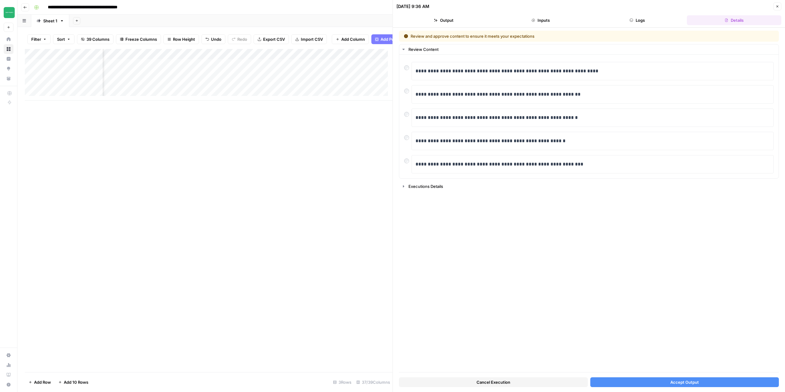
click at [621, 380] on button "Accept Output" at bounding box center [684, 383] width 189 height 10
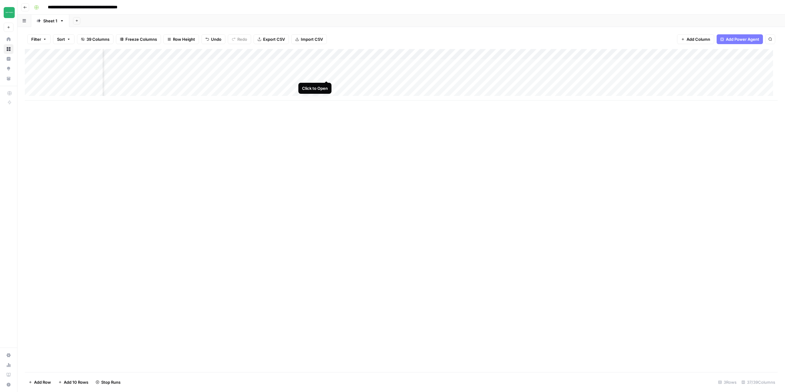
click at [328, 75] on div "Add Column" at bounding box center [401, 75] width 753 height 52
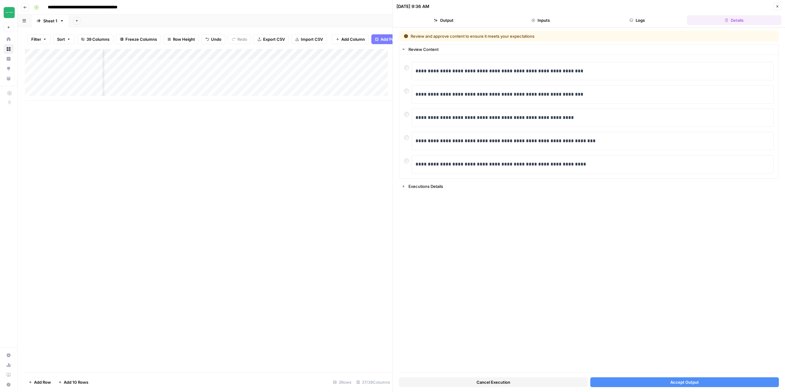
click at [637, 383] on button "Accept Output" at bounding box center [684, 383] width 189 height 10
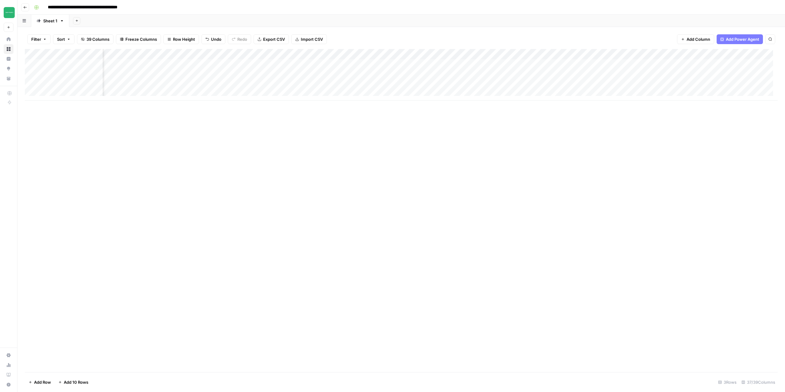
scroll to position [0, 907]
click at [360, 55] on div "Add Column" at bounding box center [401, 75] width 753 height 52
click at [339, 107] on span "Configure Inputs" at bounding box center [346, 106] width 54 height 6
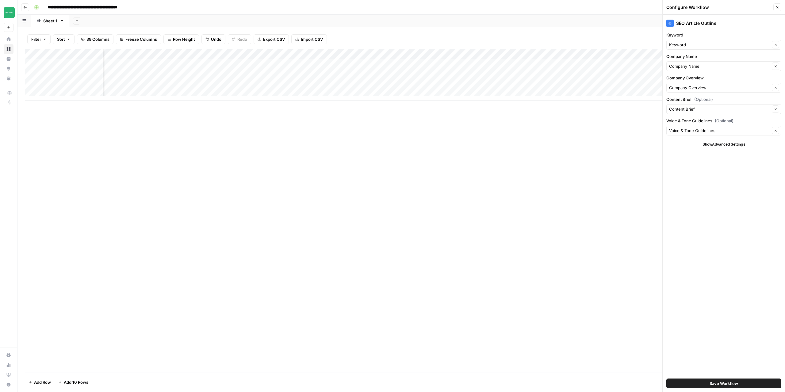
scroll to position [0, 817]
click at [430, 63] on div "Add Column" at bounding box center [401, 75] width 753 height 52
click at [429, 75] on div "Add Column" at bounding box center [401, 75] width 753 height 52
click at [429, 87] on div "Add Column" at bounding box center [401, 75] width 753 height 52
click at [778, 6] on icon "button" at bounding box center [778, 8] width 4 height 4
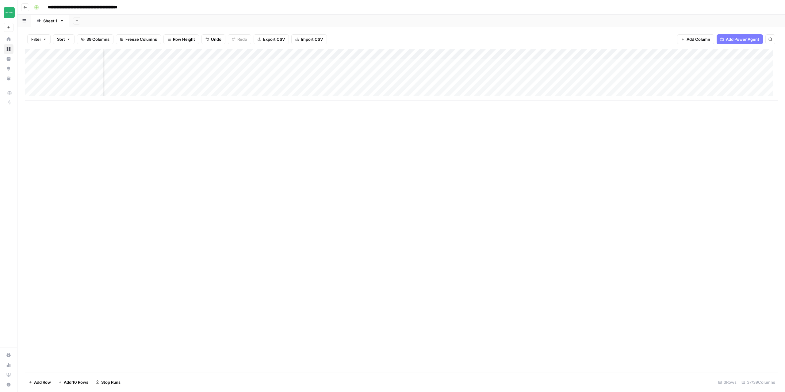
drag, startPoint x: 463, startPoint y: 101, endPoint x: 511, endPoint y: 102, distance: 47.9
click at [511, 102] on div "Add Column" at bounding box center [401, 210] width 753 height 323
click at [288, 54] on div "Add Column" at bounding box center [401, 75] width 753 height 52
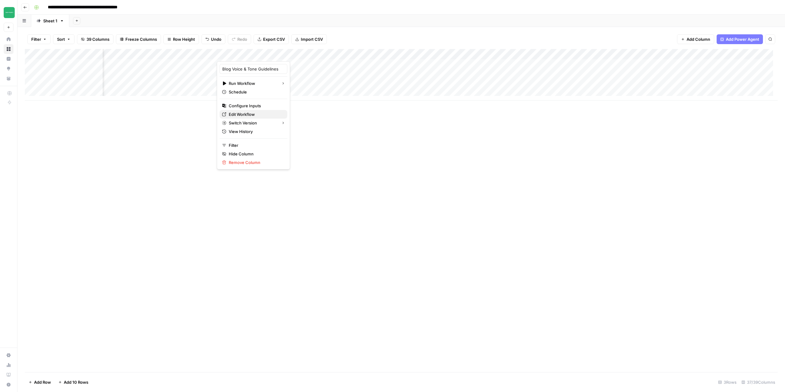
click at [241, 113] on span "Edit Workflow" at bounding box center [256, 114] width 54 height 6
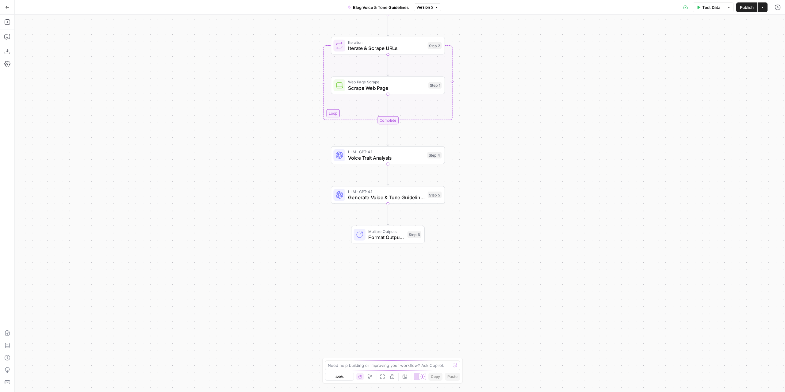
drag, startPoint x: 526, startPoint y: 194, endPoint x: 514, endPoint y: 91, distance: 103.7
click at [514, 91] on div "Workflow Input Settings Inputs Run Code · Python Clean Input URLs Step 3 Loop I…" at bounding box center [400, 204] width 770 height 378
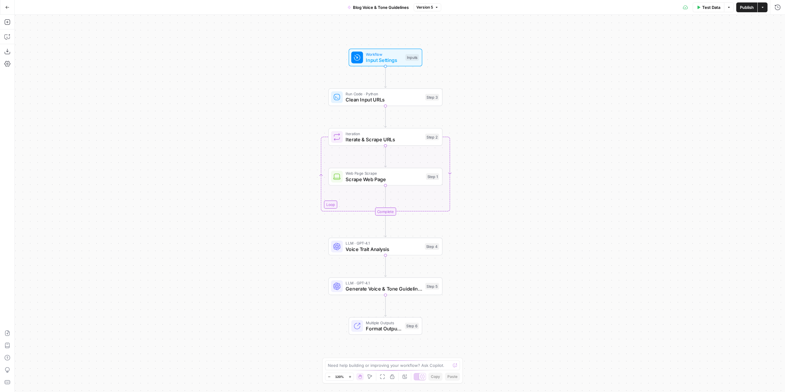
drag, startPoint x: 528, startPoint y: 181, endPoint x: 526, endPoint y: 115, distance: 66.3
click at [525, 272] on div "Workflow Input Settings Inputs Run Code · Python Clean Input URLs Step 3 Loop I…" at bounding box center [400, 204] width 770 height 378
drag, startPoint x: 526, startPoint y: 108, endPoint x: 472, endPoint y: 78, distance: 61.8
click at [533, 175] on div "Workflow Input Settings Inputs Run Code · Python Clean Input URLs Step 3 Loop I…" at bounding box center [400, 204] width 770 height 378
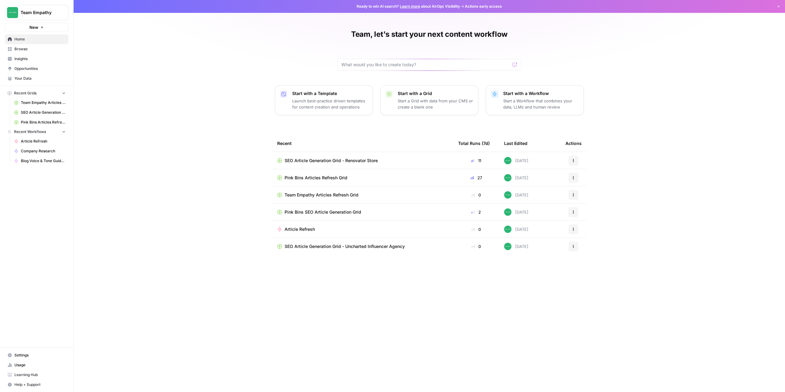
click at [326, 155] on td "SEO Article Generation Grid - Renovator Store" at bounding box center [362, 160] width 181 height 17
click at [328, 161] on span "SEO Article Generation Grid - Renovator Store" at bounding box center [331, 161] width 93 height 6
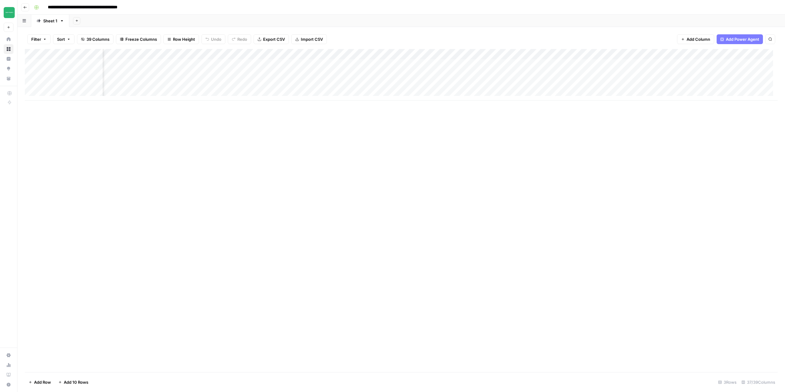
scroll to position [0, 973]
click at [410, 64] on div "Add Column" at bounding box center [401, 75] width 753 height 52
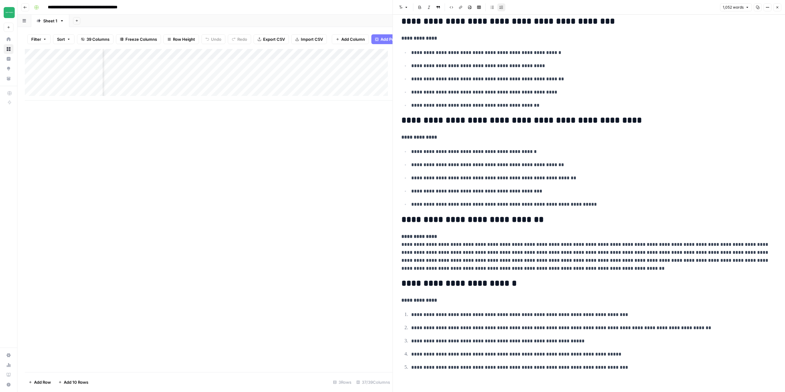
scroll to position [1407, 0]
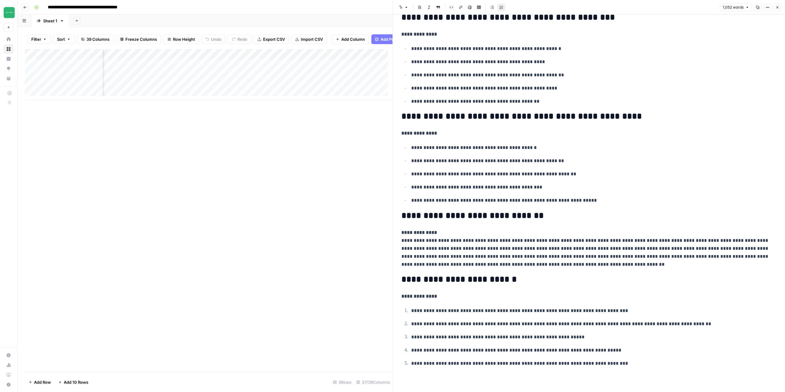
click at [778, 7] on icon "button" at bounding box center [778, 8] width 4 height 4
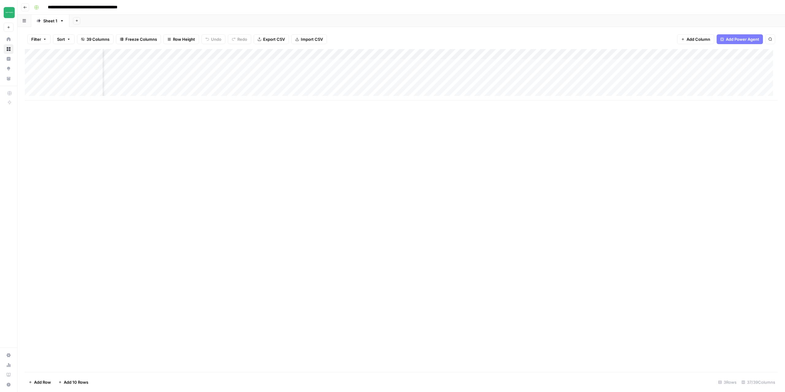
click at [449, 64] on div "Add Column" at bounding box center [401, 75] width 753 height 52
click at [449, 74] on div "Add Column" at bounding box center [401, 75] width 753 height 52
click at [451, 84] on div "Add Column" at bounding box center [401, 75] width 753 height 52
click at [450, 63] on div "Add Column" at bounding box center [401, 75] width 753 height 52
click at [468, 75] on div "Add Column" at bounding box center [401, 75] width 753 height 52
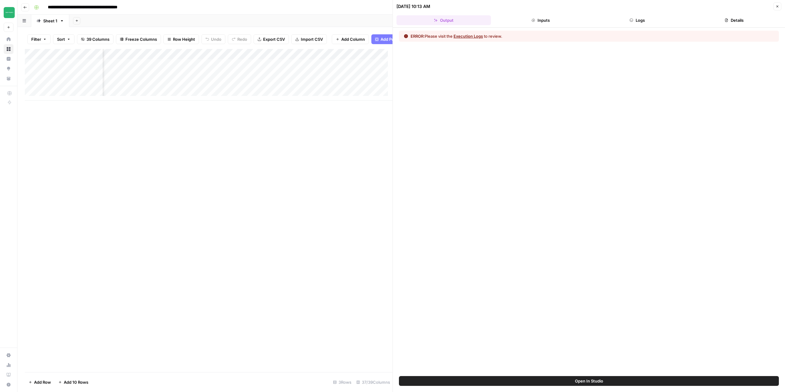
click at [474, 38] on button "Execution Logs" at bounding box center [468, 36] width 29 height 6
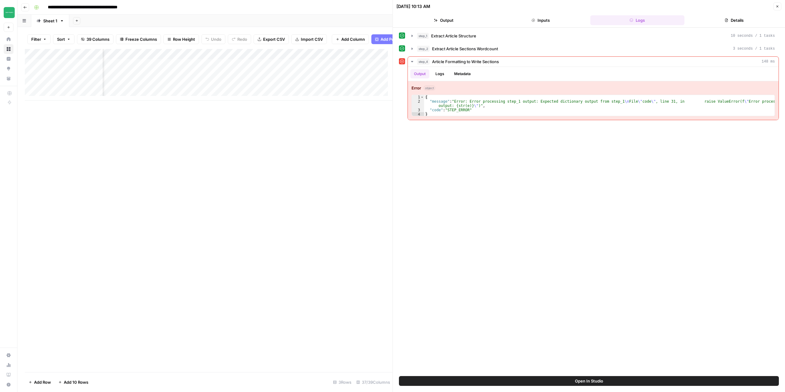
click at [673, 182] on div "step_1 Extract Article Structure 10 seconds / 1 tasks step_2 Extract Article Se…" at bounding box center [589, 202] width 380 height 343
click at [778, 7] on icon "button" at bounding box center [778, 7] width 4 height 4
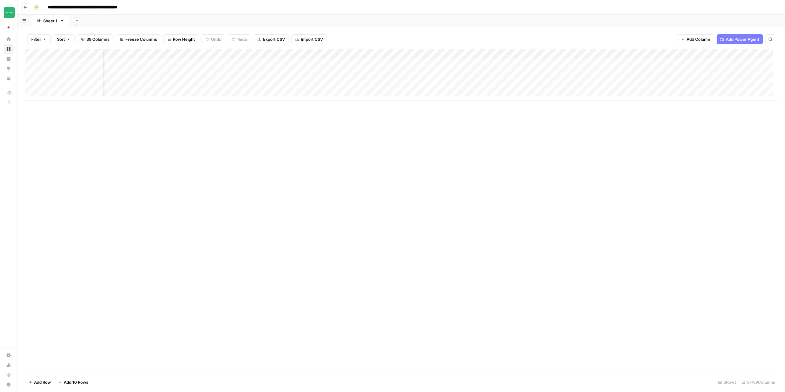
scroll to position [0, 1096]
click at [408, 66] on div "Add Column" at bounding box center [401, 75] width 753 height 52
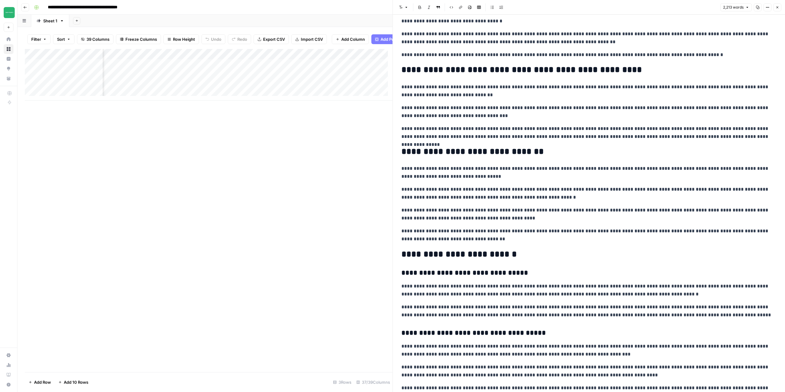
scroll to position [1171, 0]
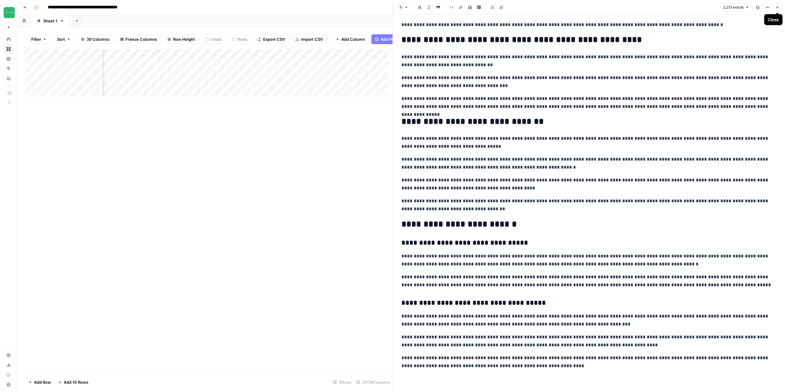
click at [776, 9] on icon "button" at bounding box center [778, 8] width 4 height 4
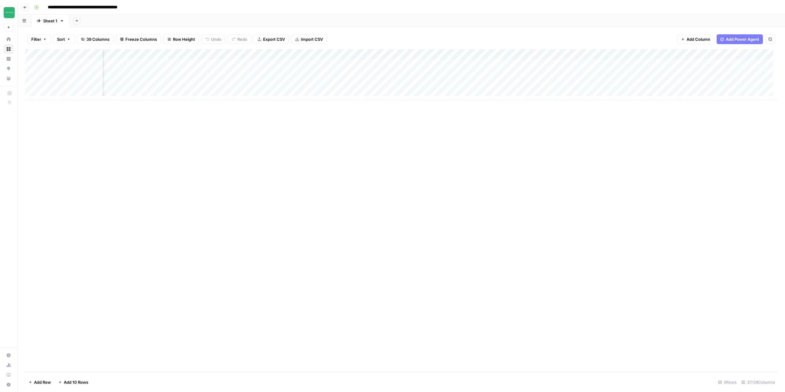
click at [408, 87] on div "Add Column" at bounding box center [401, 75] width 753 height 52
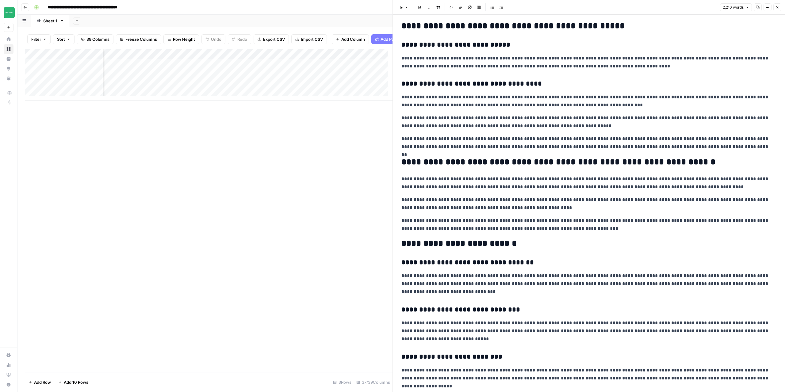
scroll to position [1265, 0]
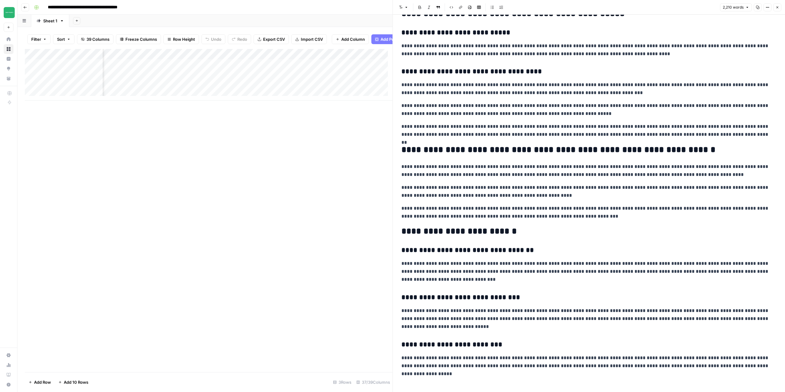
click at [778, 7] on icon "button" at bounding box center [778, 8] width 4 height 4
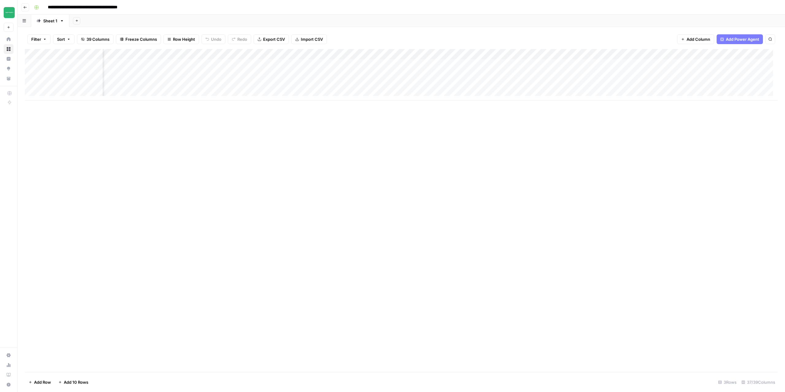
click at [431, 64] on div "Add Column" at bounding box center [401, 75] width 753 height 52
click at [482, 43] on div at bounding box center [589, 204] width 382 height 378
click at [466, 32] on p at bounding box center [588, 31] width 375 height 8
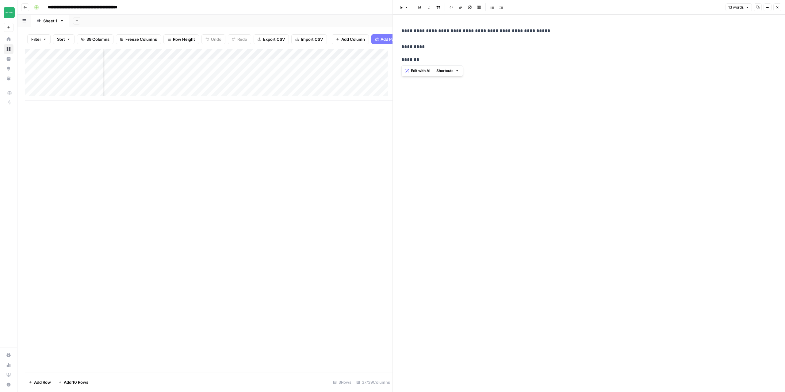
drag, startPoint x: 412, startPoint y: 57, endPoint x: 393, endPoint y: 45, distance: 22.1
click at [393, 45] on div "**********" at bounding box center [589, 196] width 393 height 392
drag, startPoint x: 619, startPoint y: 36, endPoint x: 399, endPoint y: 36, distance: 220.5
click at [399, 37] on div "**********" at bounding box center [589, 31] width 382 height 13
copy p "**********"
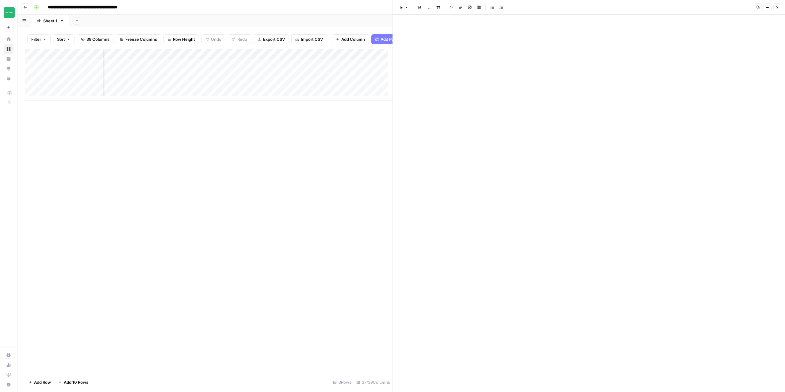
click at [504, 43] on p at bounding box center [588, 44] width 375 height 8
drag, startPoint x: 425, startPoint y: 35, endPoint x: 420, endPoint y: 31, distance: 6.6
click at [424, 34] on p at bounding box center [588, 31] width 375 height 8
click at [406, 21] on div at bounding box center [589, 204] width 382 height 378
click at [404, 31] on p at bounding box center [588, 31] width 375 height 8
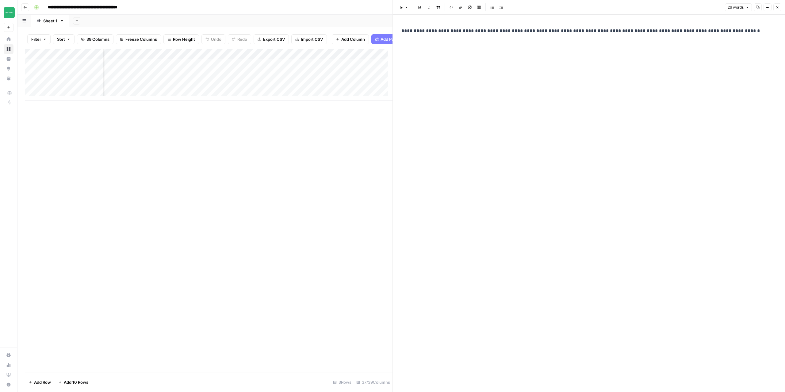
click at [780, 6] on button "Close" at bounding box center [777, 7] width 8 height 8
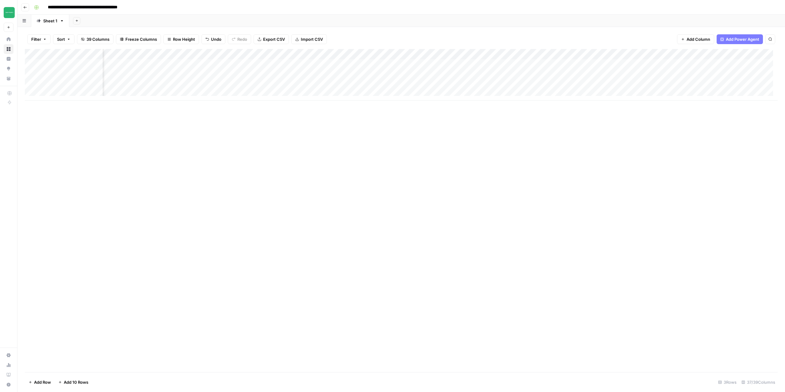
click at [429, 84] on div "Add Column" at bounding box center [401, 75] width 753 height 52
click at [507, 65] on div "Add Column" at bounding box center [401, 75] width 753 height 52
click at [502, 86] on div "Add Column" at bounding box center [401, 75] width 753 height 52
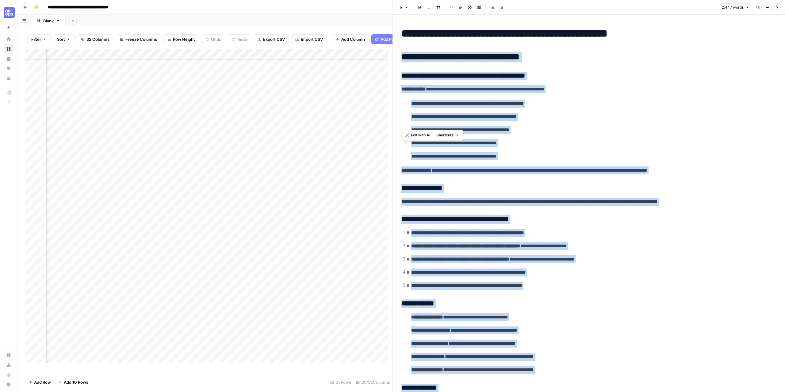
scroll to position [317, 0]
